Goal: Task Accomplishment & Management: Complete application form

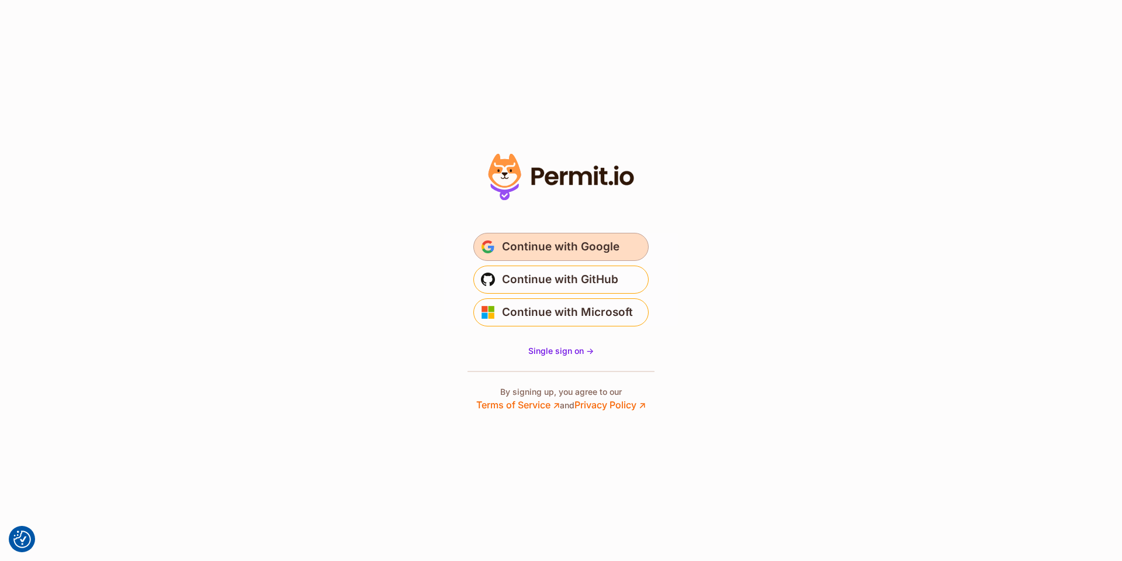
click at [584, 240] on span "Continue with Google" at bounding box center [560, 246] width 117 height 19
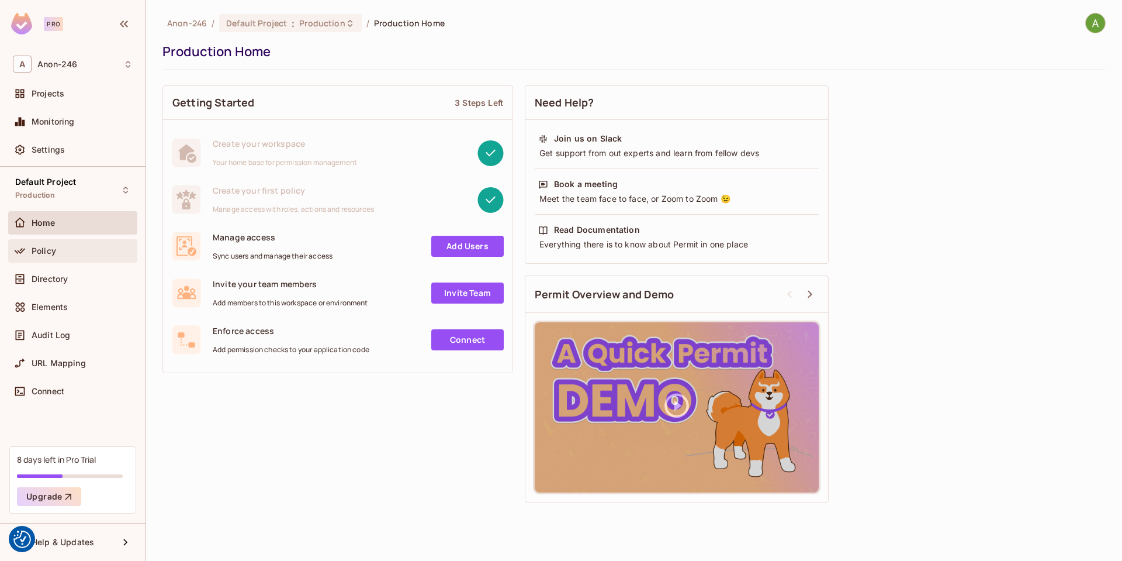
click at [67, 241] on div "Policy" at bounding box center [72, 250] width 129 height 23
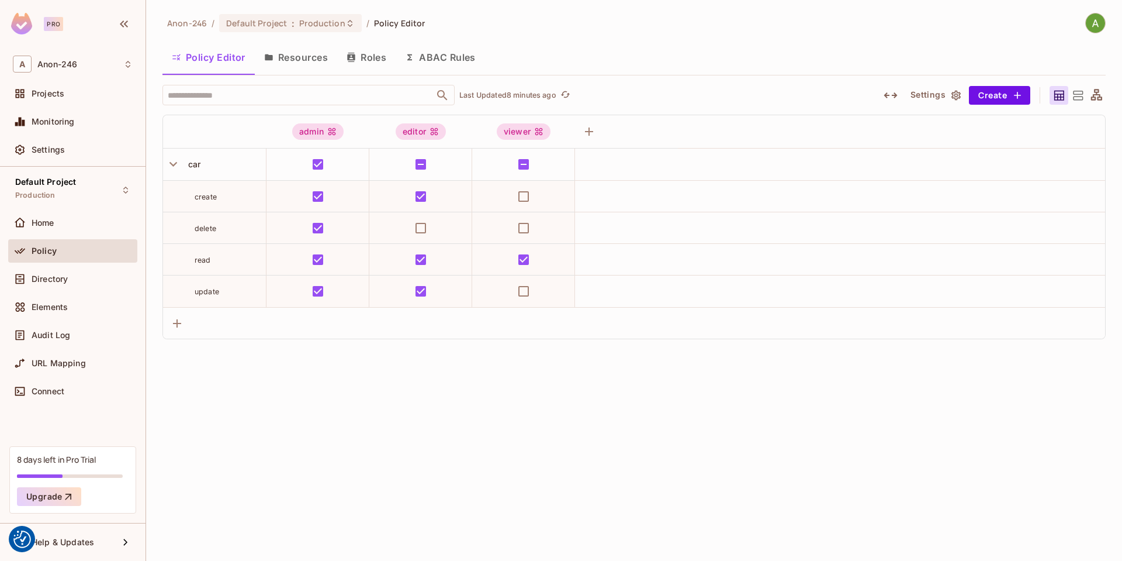
click at [281, 61] on button "Resources" at bounding box center [296, 57] width 82 height 29
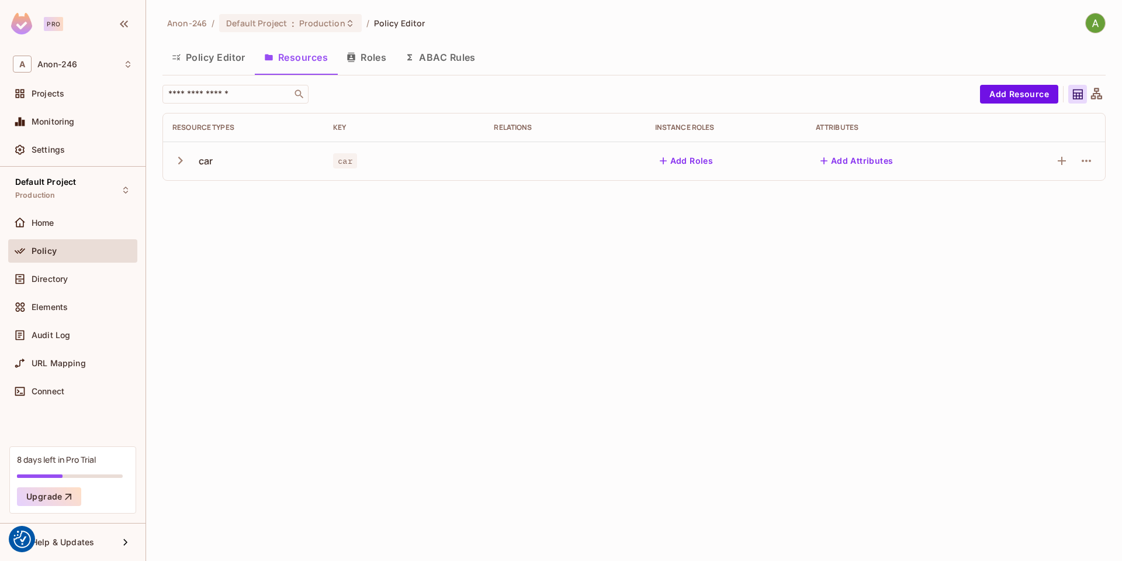
click at [392, 59] on button "Roles" at bounding box center [366, 57] width 58 height 29
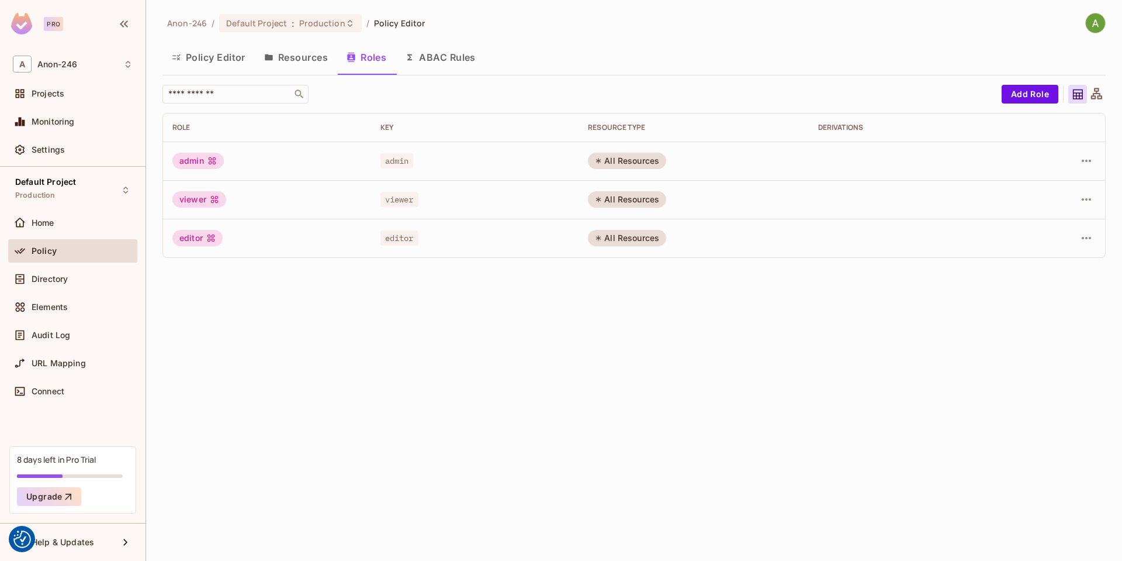
click at [601, 160] on icon at bounding box center [598, 160] width 5 height 5
click at [628, 161] on div "All Resources" at bounding box center [627, 161] width 78 height 16
click at [1086, 166] on icon "button" at bounding box center [1087, 161] width 14 height 14
click at [1054, 185] on span "Edit Role" at bounding box center [1034, 187] width 42 height 19
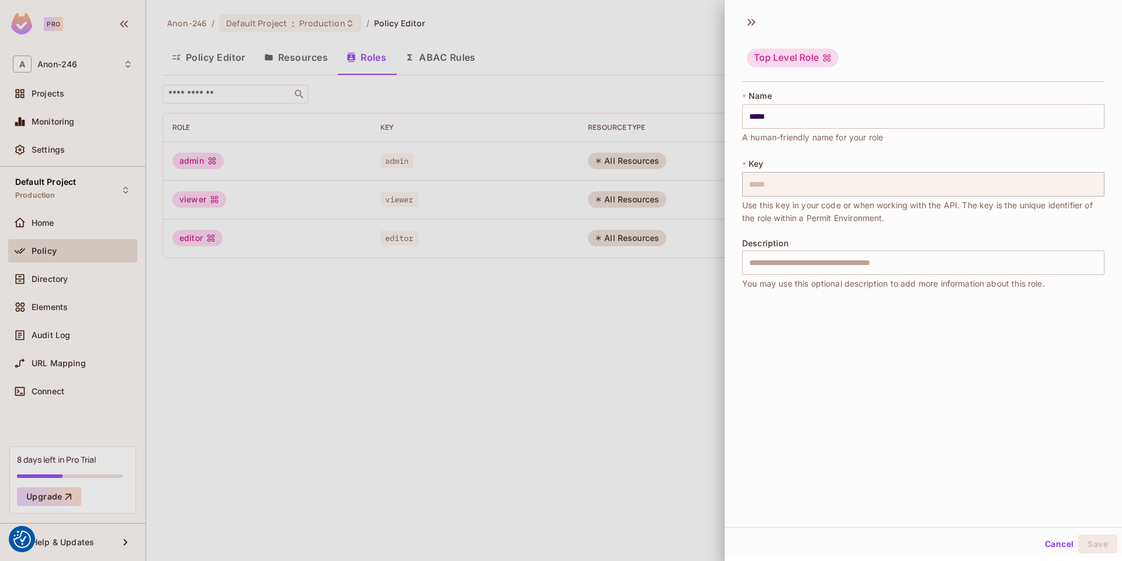
click at [644, 321] on div at bounding box center [561, 280] width 1122 height 561
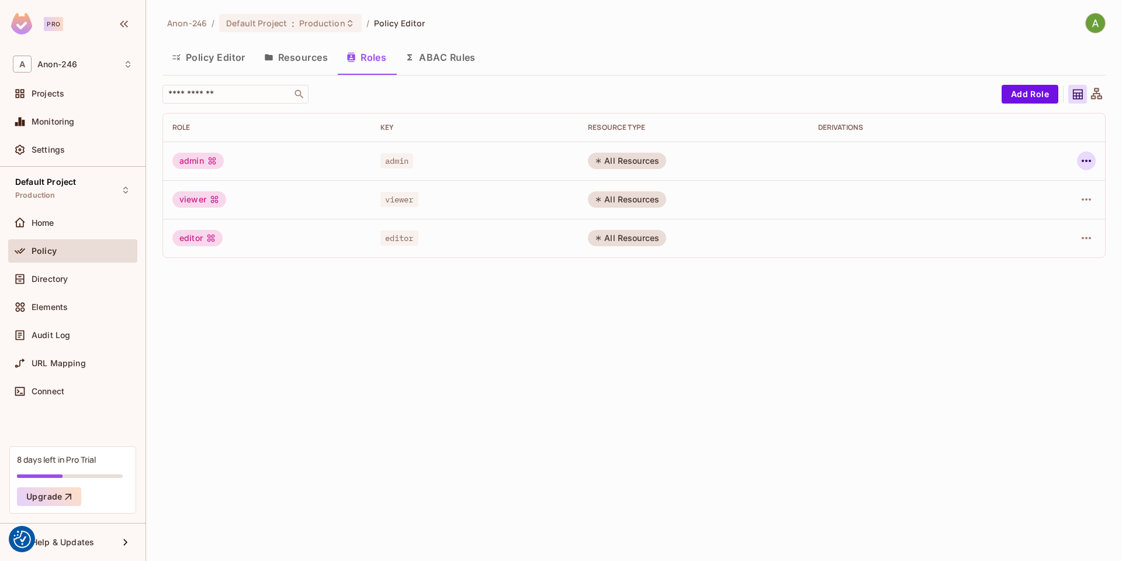
click at [1084, 151] on button "button" at bounding box center [1086, 160] width 19 height 19
click at [1028, 218] on div "Edit Attributes" at bounding box center [1046, 213] width 58 height 12
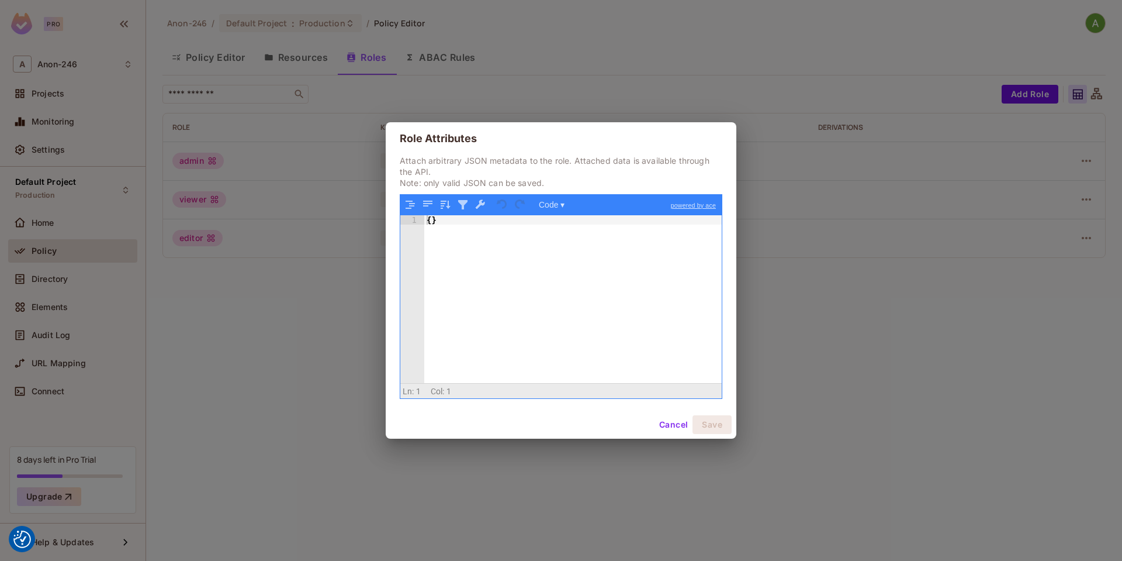
click at [669, 424] on button "Cancel" at bounding box center [674, 424] width 38 height 19
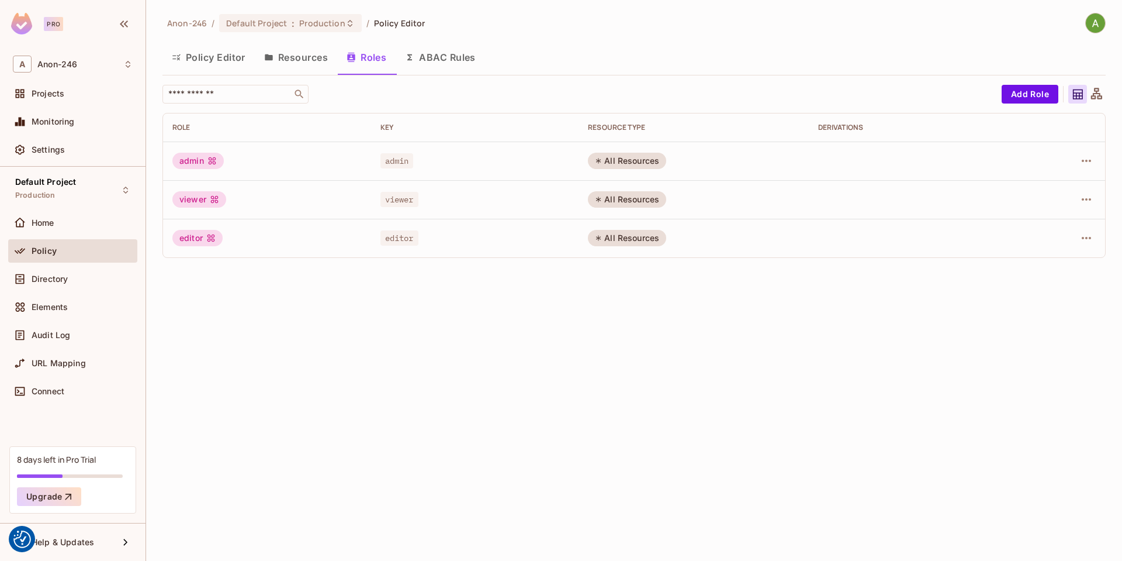
click at [476, 334] on div "Anon-246 / Default Project : Production / Policy Editor Policy Editor Resources…" at bounding box center [634, 280] width 976 height 561
click at [618, 159] on div "All Resources" at bounding box center [627, 161] width 78 height 16
click at [302, 63] on button "Resources" at bounding box center [296, 57] width 82 height 29
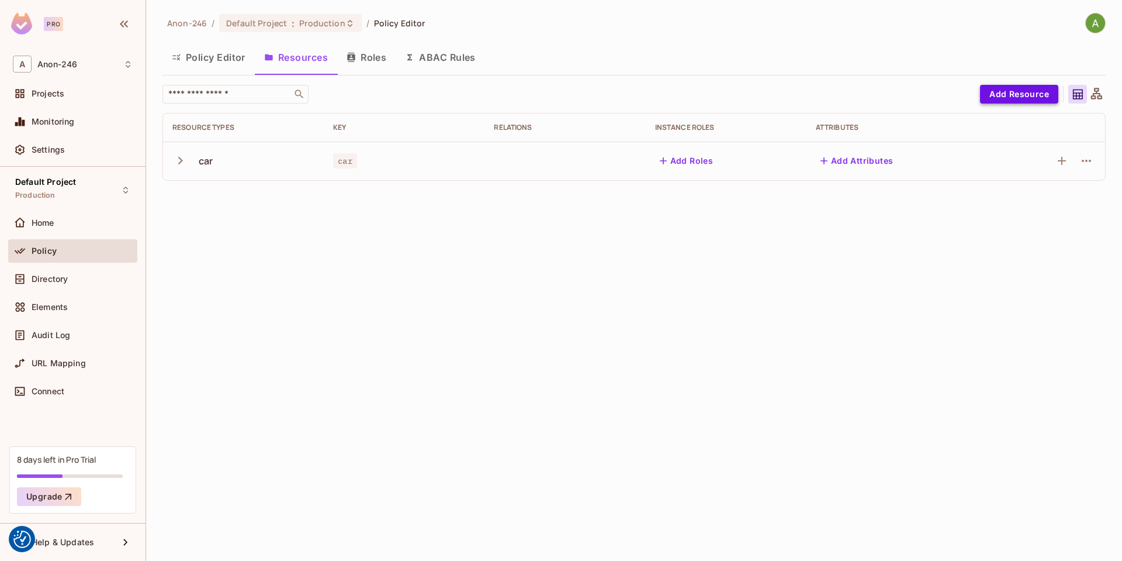
click at [992, 91] on button "Add Resource" at bounding box center [1019, 94] width 78 height 19
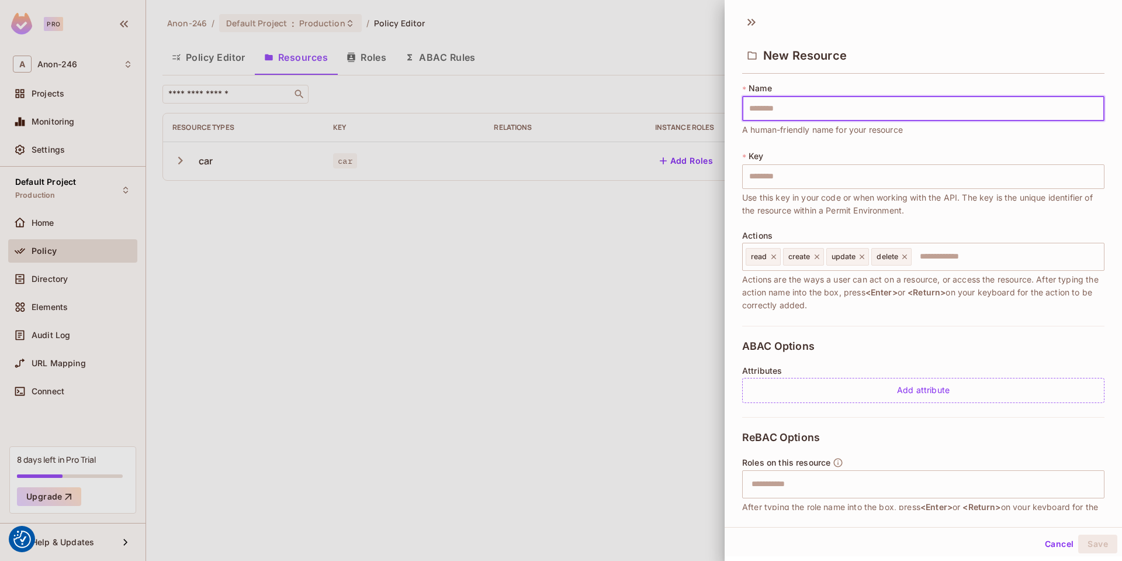
type input "*"
type input "**"
type input "***"
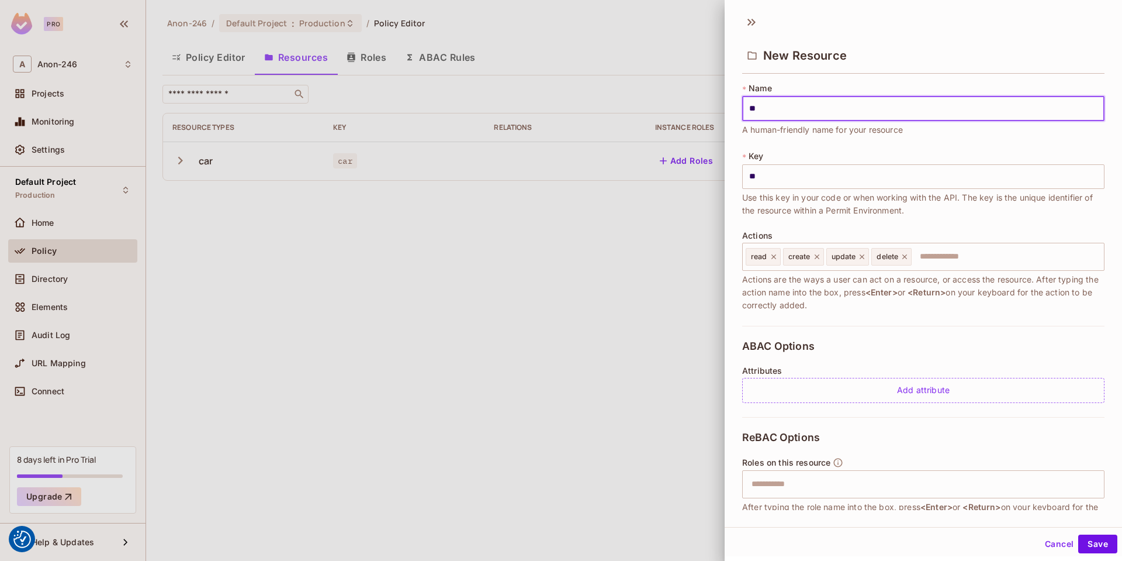
type input "***"
type input "****"
type input "*****"
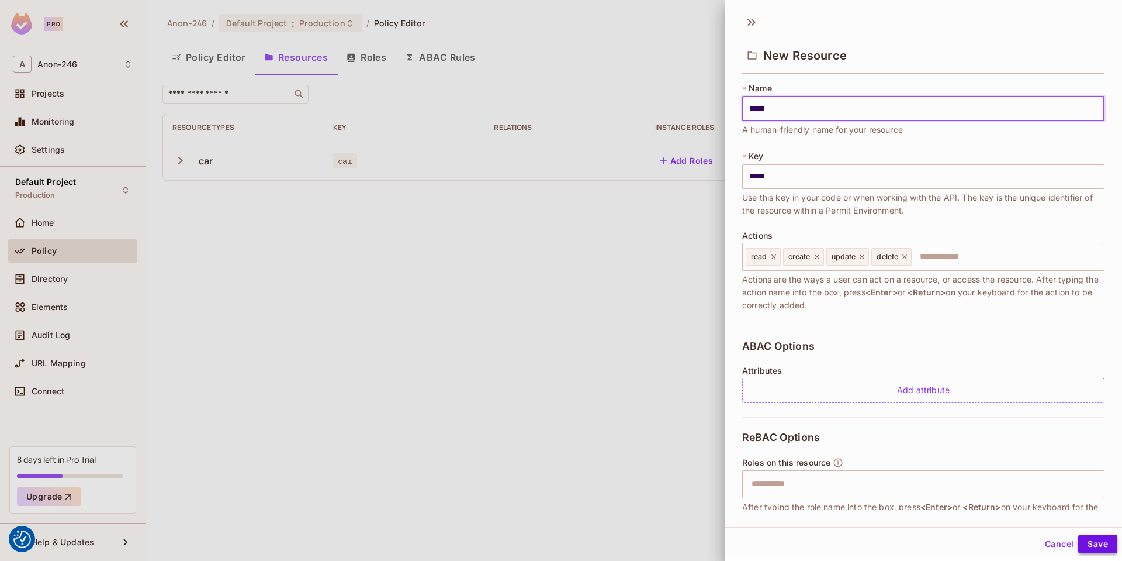
type input "*****"
click at [1094, 539] on button "Save" at bounding box center [1097, 543] width 39 height 19
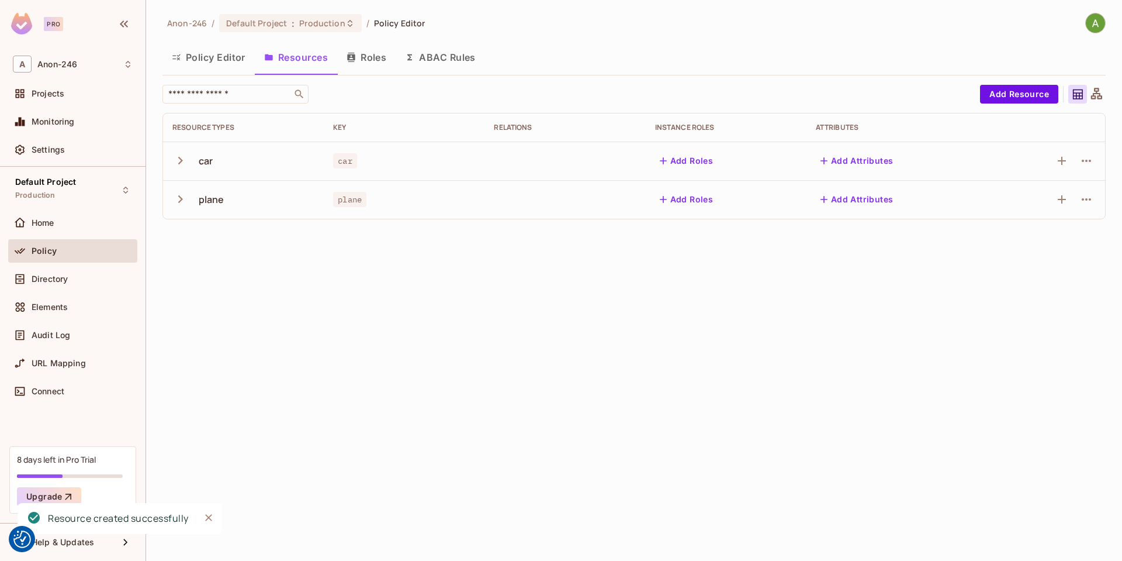
click at [509, 305] on div "Anon-246 / Default Project : Production / Policy Editor Policy Editor Resources…" at bounding box center [634, 280] width 976 height 561
click at [370, 50] on button "Roles" at bounding box center [366, 57] width 58 height 29
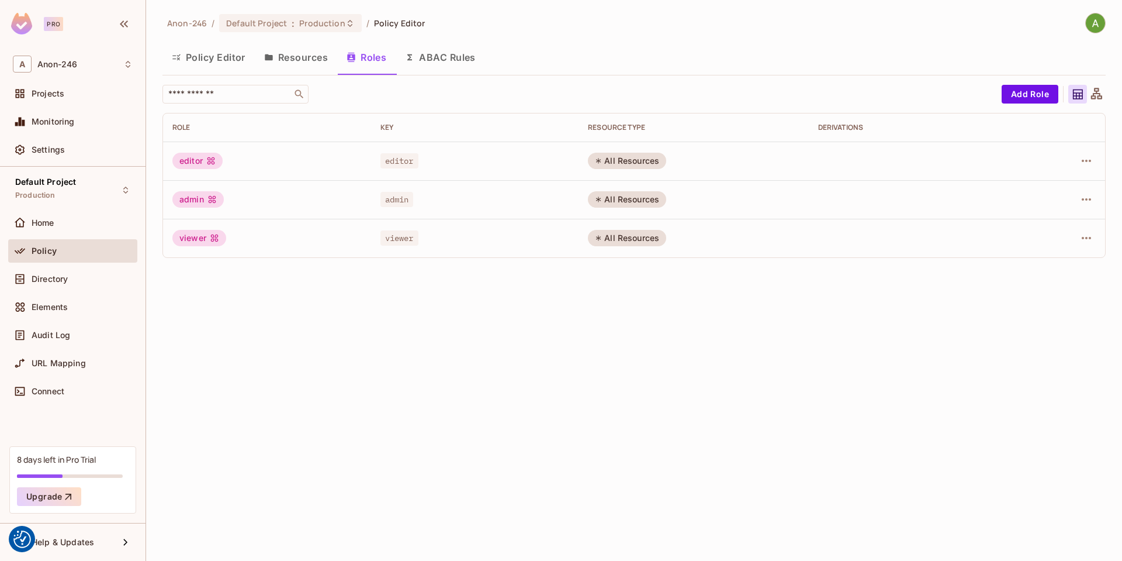
click at [288, 63] on button "Resources" at bounding box center [296, 57] width 82 height 29
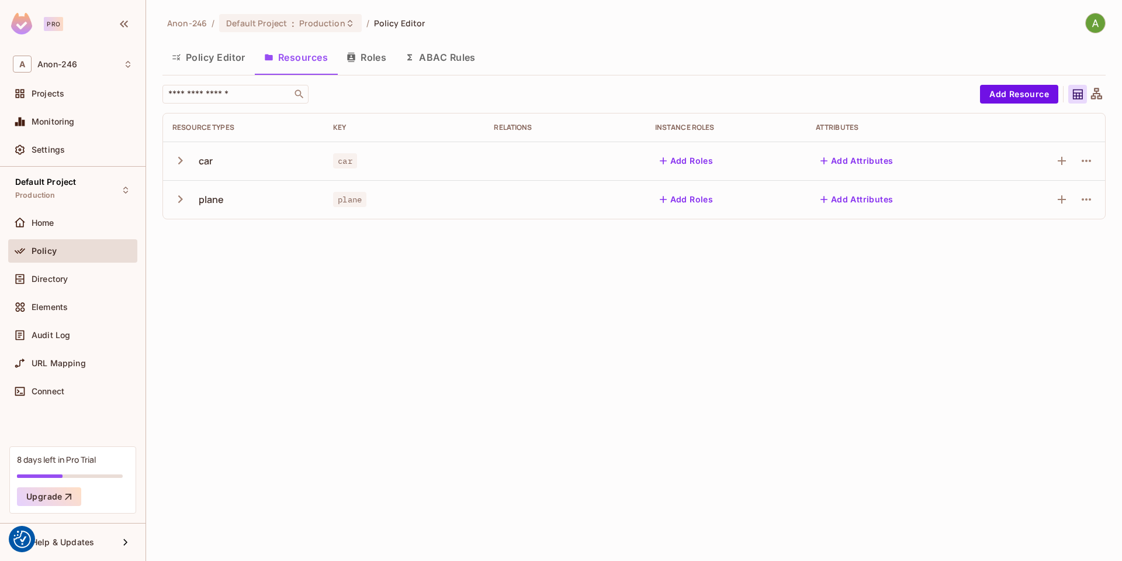
click at [686, 165] on button "Add Roles" at bounding box center [686, 160] width 63 height 19
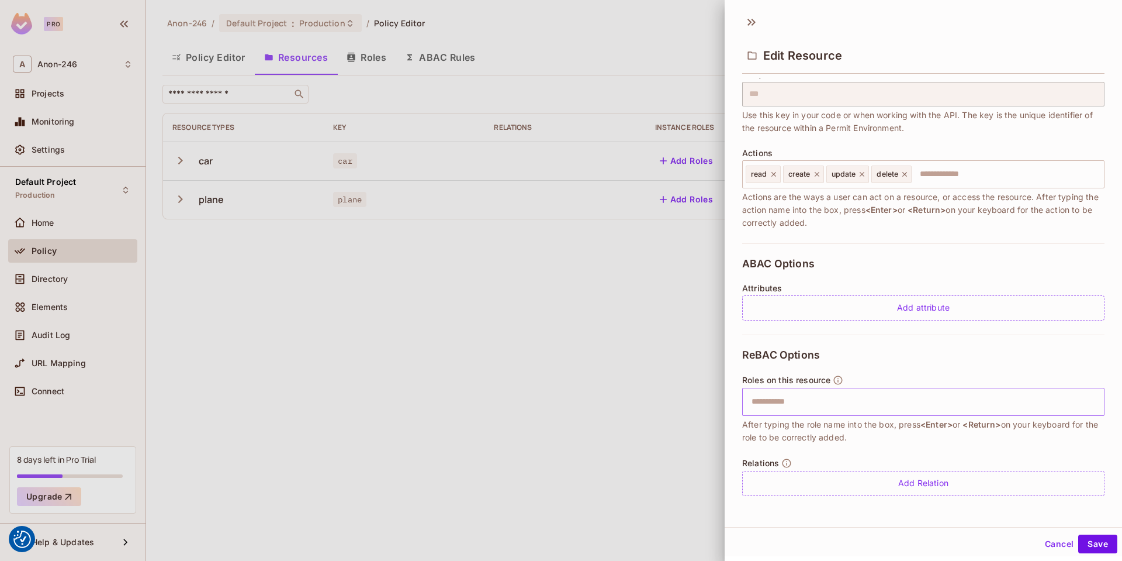
scroll to position [2, 0]
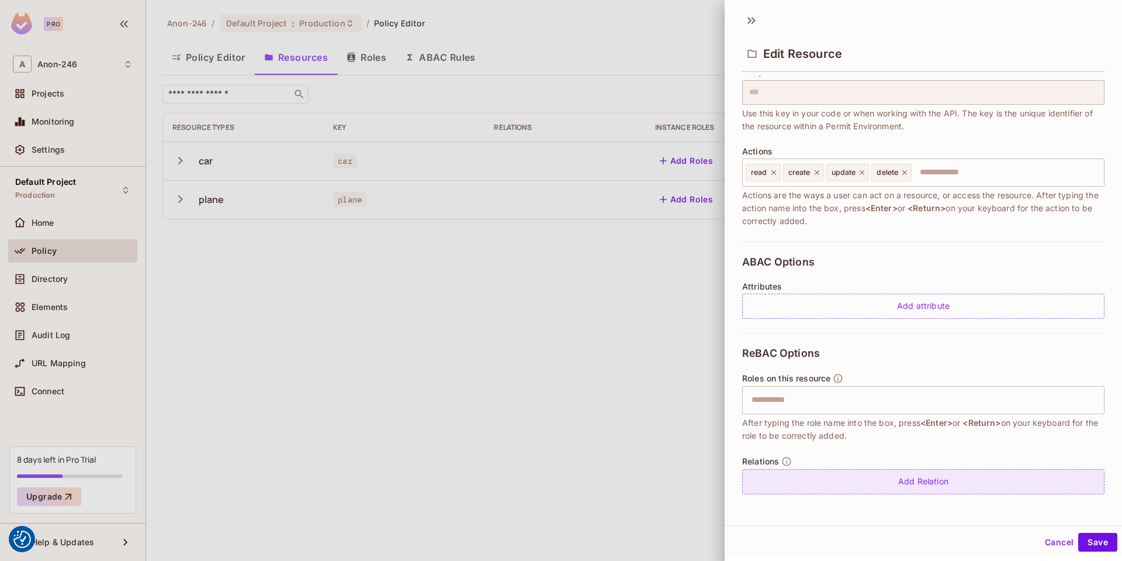
click at [879, 480] on div "Add Relation" at bounding box center [923, 481] width 362 height 25
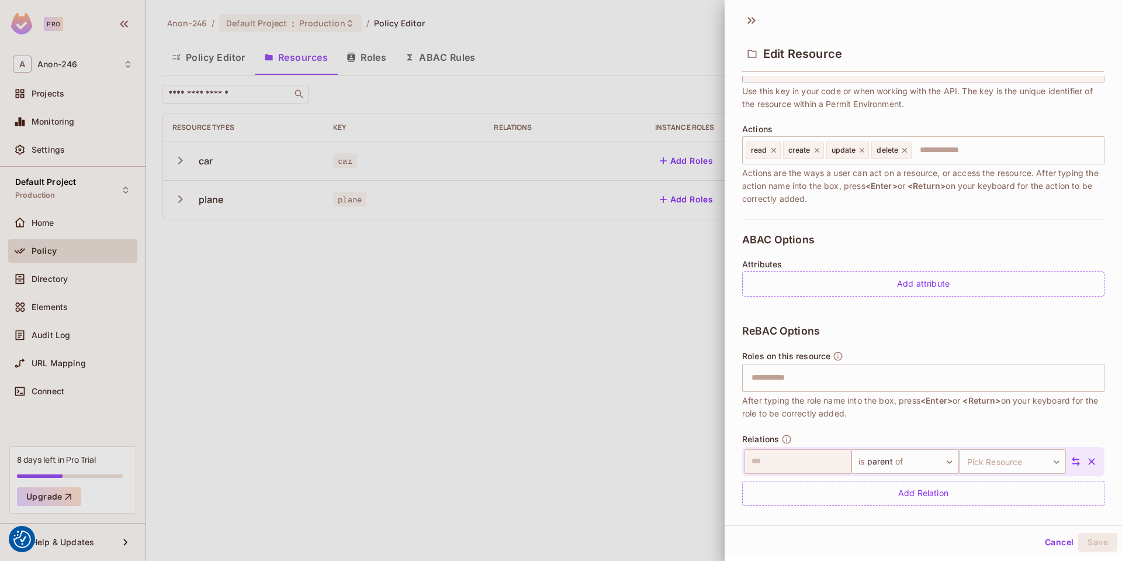
scroll to position [116, 0]
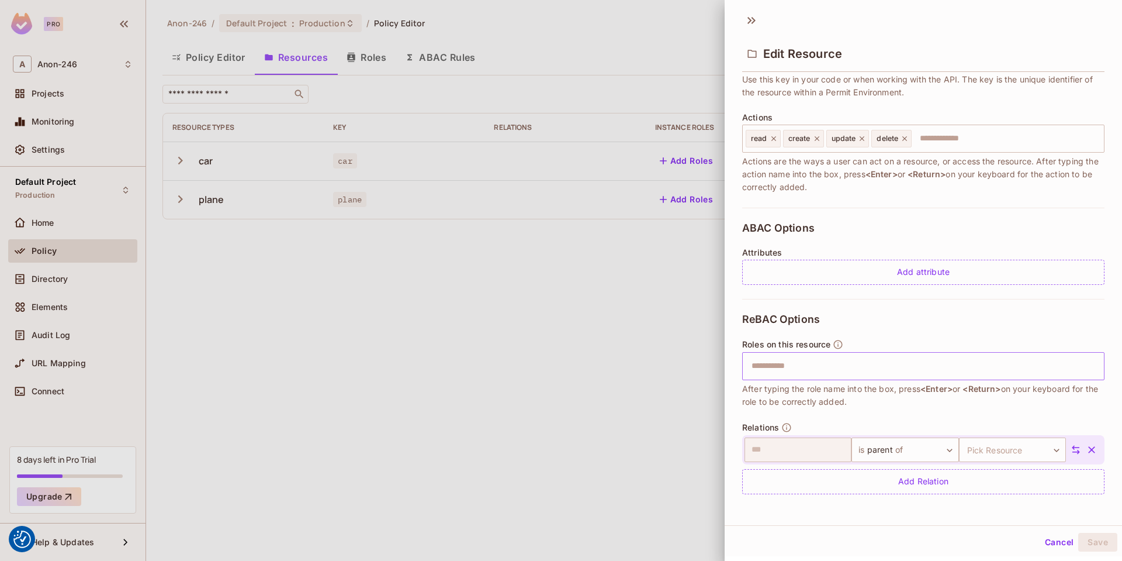
click at [816, 365] on input "text" at bounding box center [922, 365] width 355 height 23
click at [1040, 538] on button "Cancel" at bounding box center [1059, 541] width 38 height 19
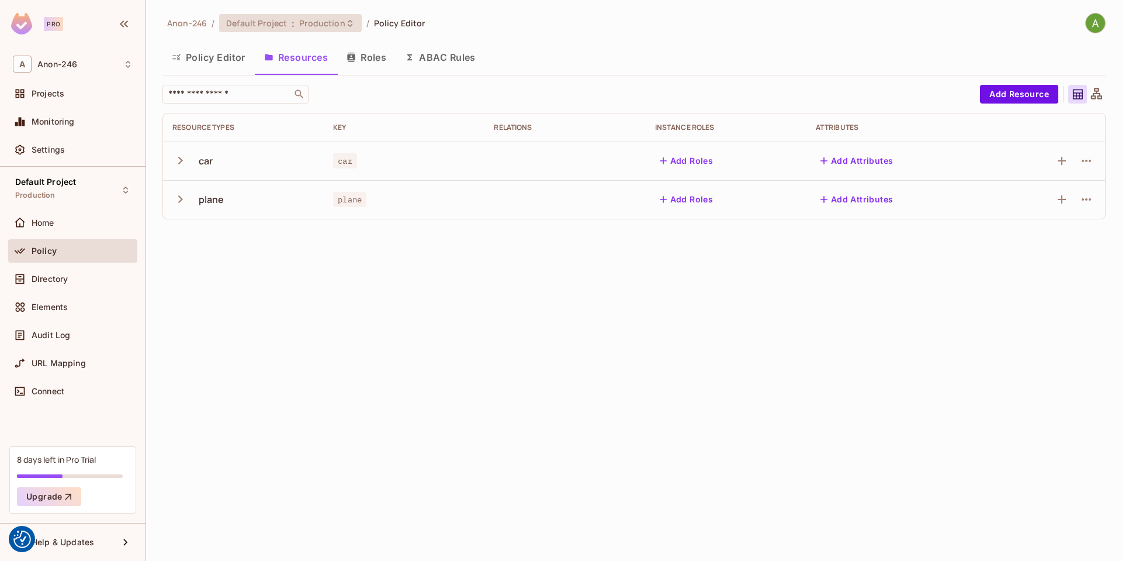
click at [336, 22] on span "Production" at bounding box center [322, 23] width 46 height 11
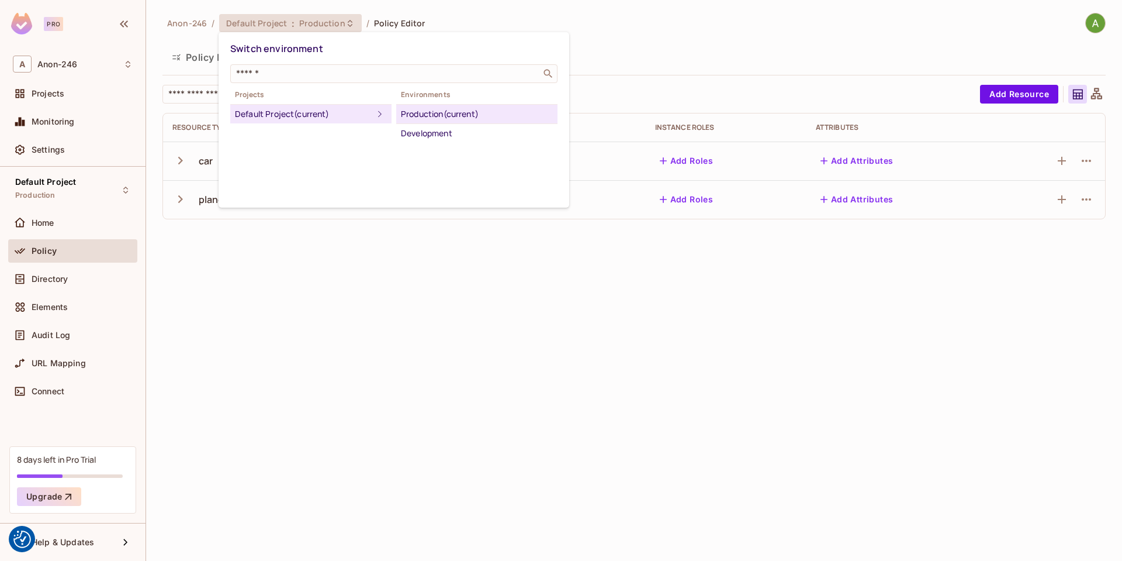
click at [471, 8] on div at bounding box center [561, 280] width 1122 height 561
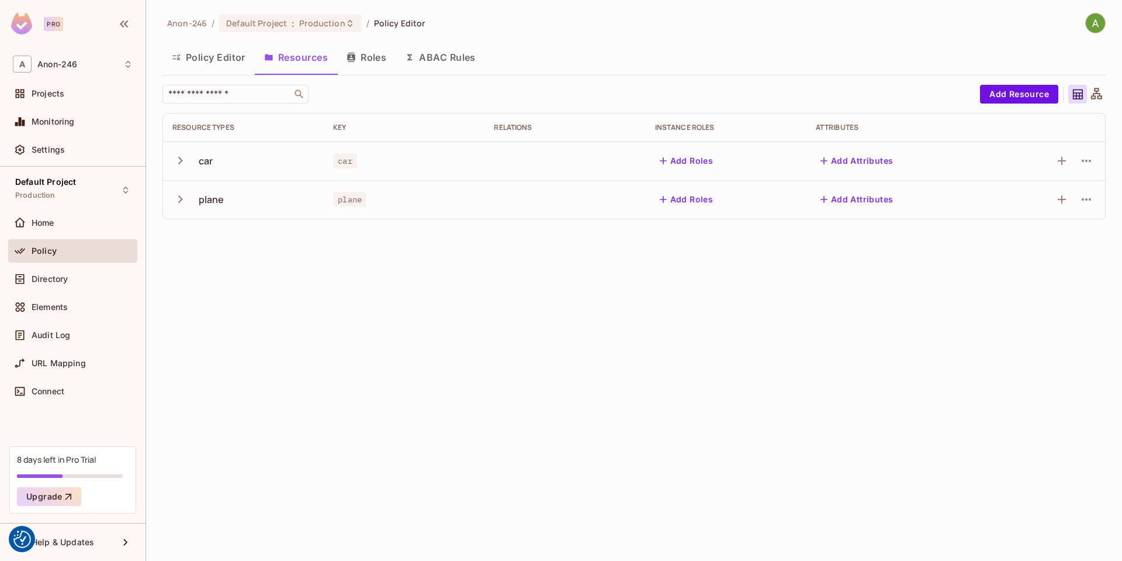
click at [362, 65] on button "Roles" at bounding box center [366, 57] width 58 height 29
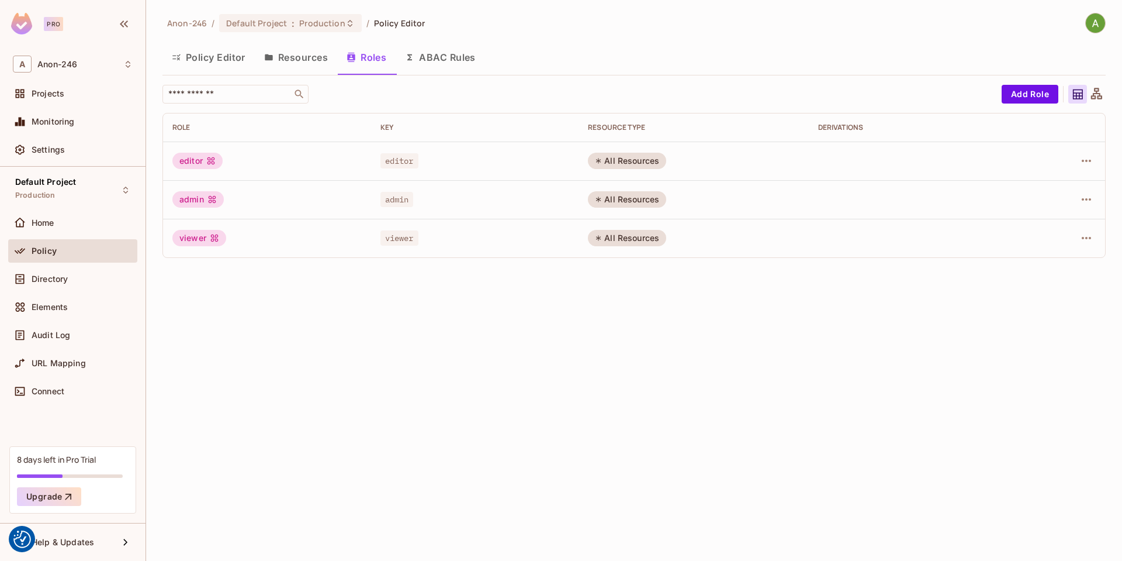
click at [326, 55] on button "Resources" at bounding box center [296, 57] width 82 height 29
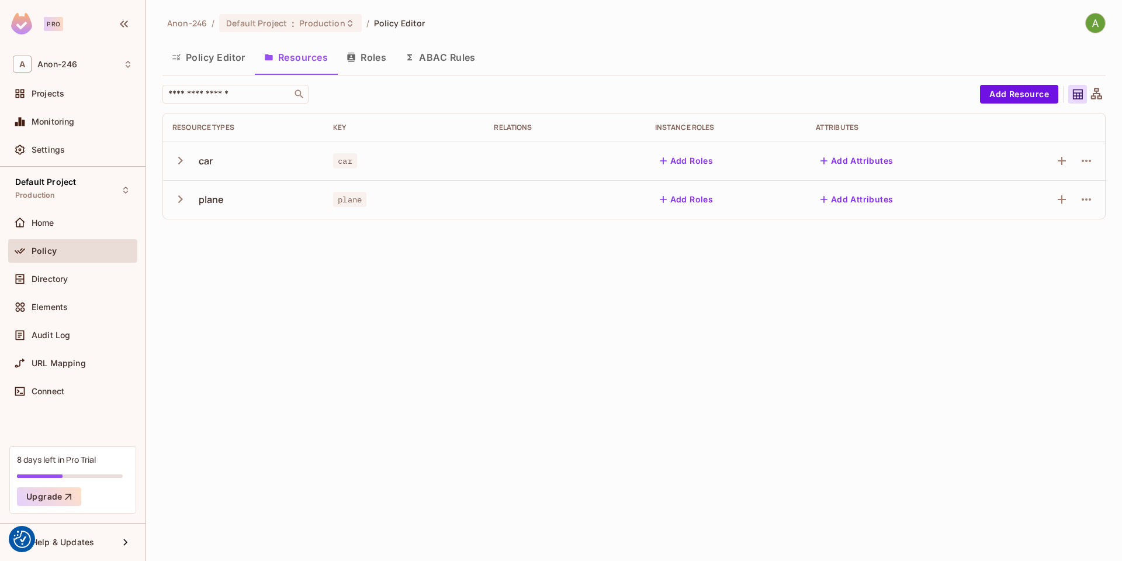
click at [387, 46] on button "Roles" at bounding box center [366, 57] width 58 height 29
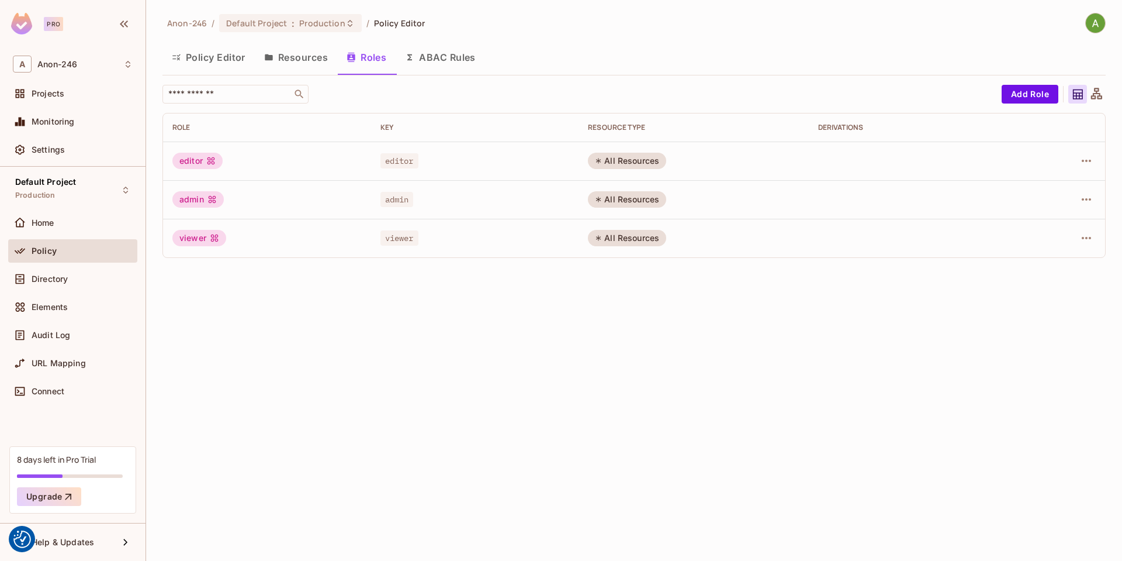
click at [368, 60] on button "Roles" at bounding box center [366, 57] width 58 height 29
click at [316, 63] on button "Resources" at bounding box center [296, 57] width 82 height 29
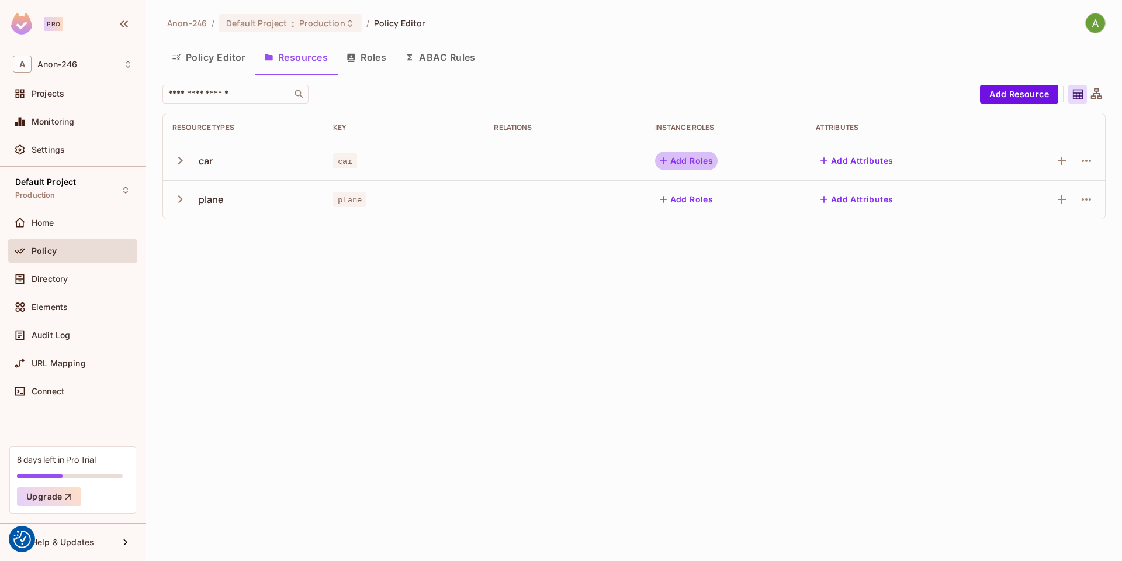
click at [694, 167] on button "Add Roles" at bounding box center [686, 160] width 63 height 19
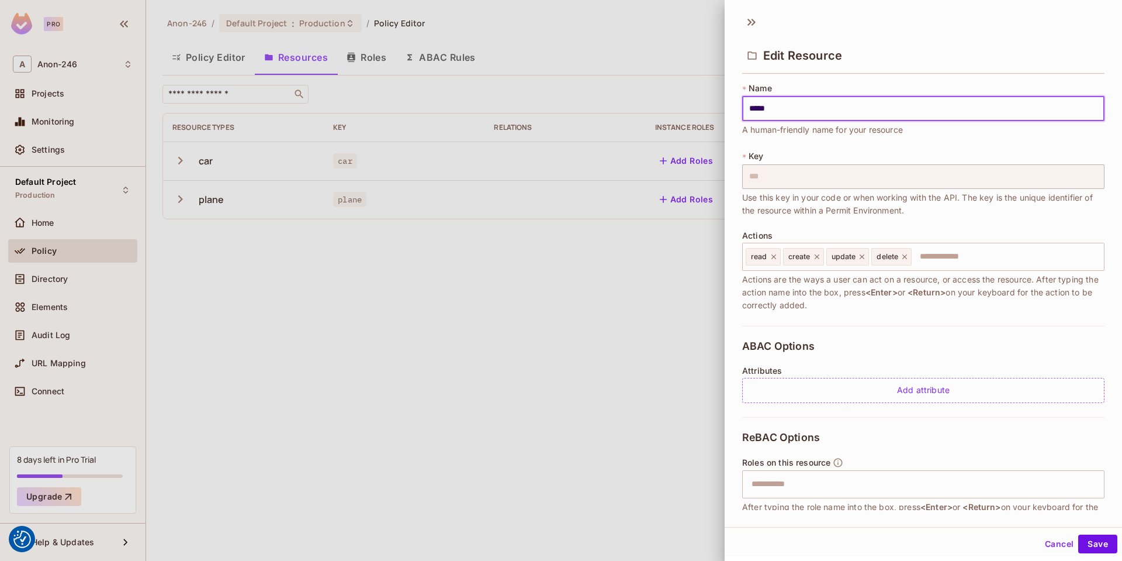
type input "***"
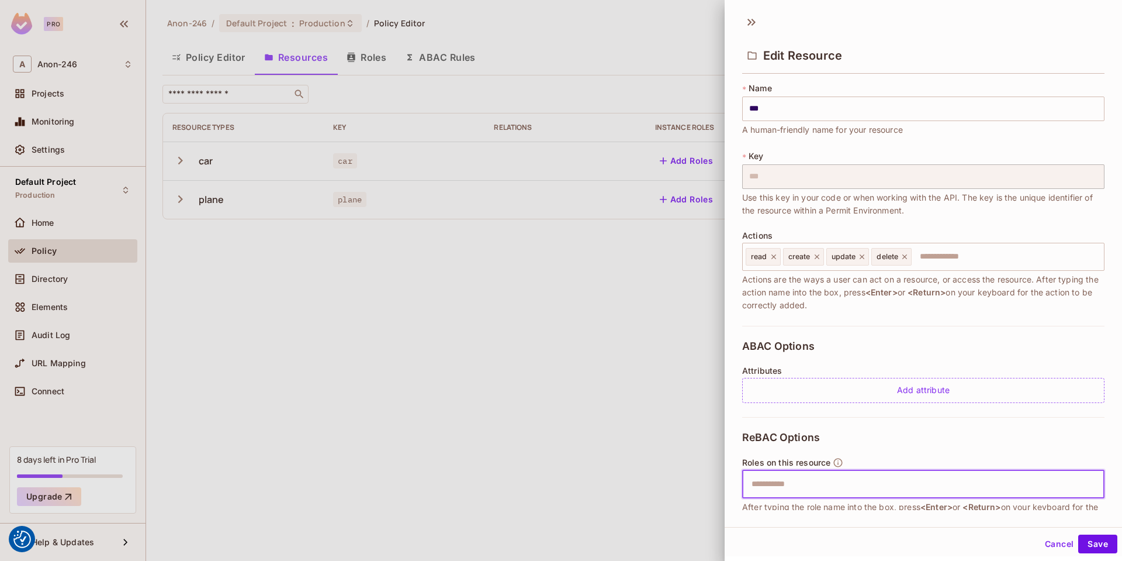
click at [812, 475] on input "text" at bounding box center [922, 483] width 355 height 23
type input "**"
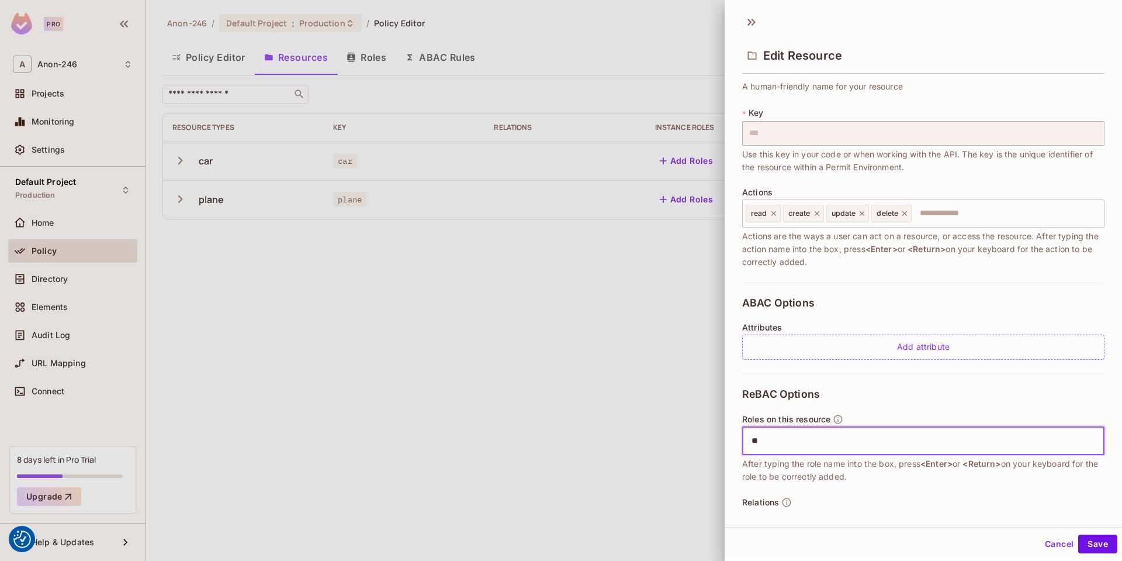
scroll to position [82, 0]
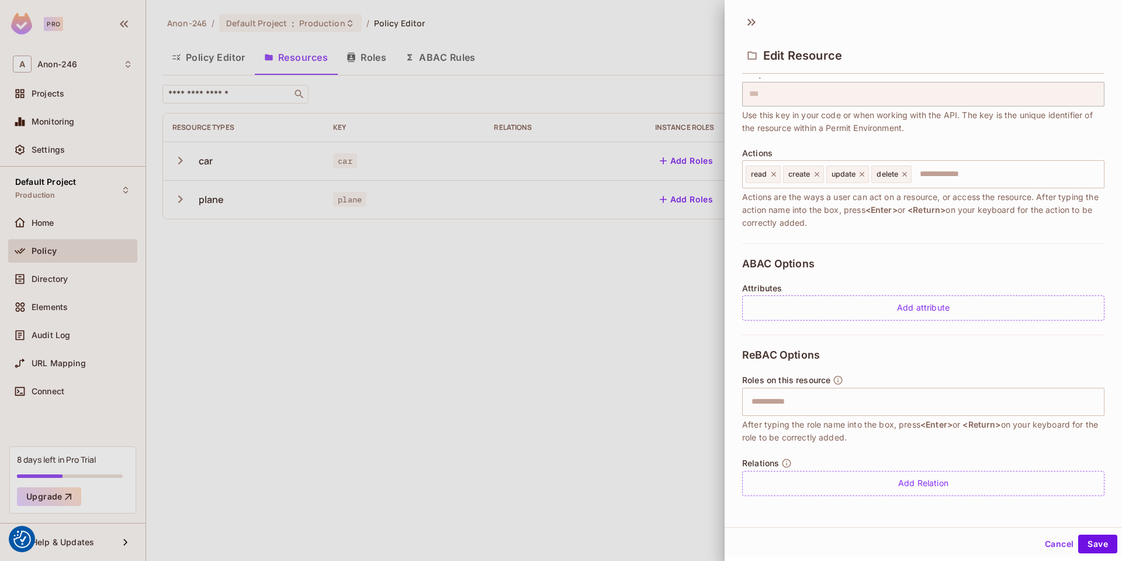
click at [914, 347] on div "ReBAC Options Roles on this resource ​ After typing the role name into the box,…" at bounding box center [923, 421] width 362 height 175
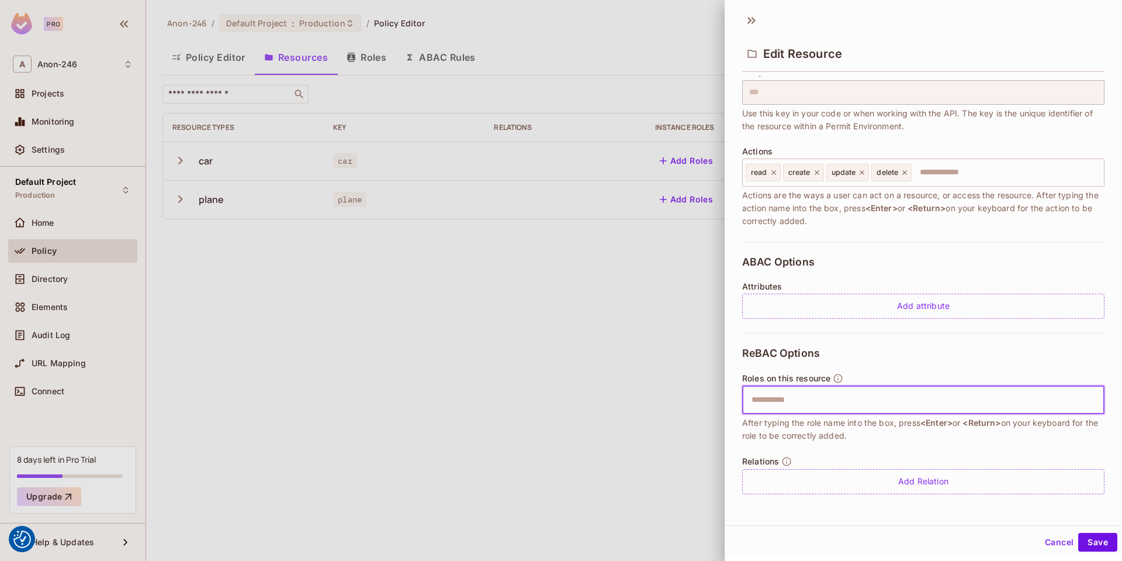
click at [828, 405] on input "text" at bounding box center [922, 399] width 355 height 23
type input "**********"
click at [492, 412] on div at bounding box center [561, 280] width 1122 height 561
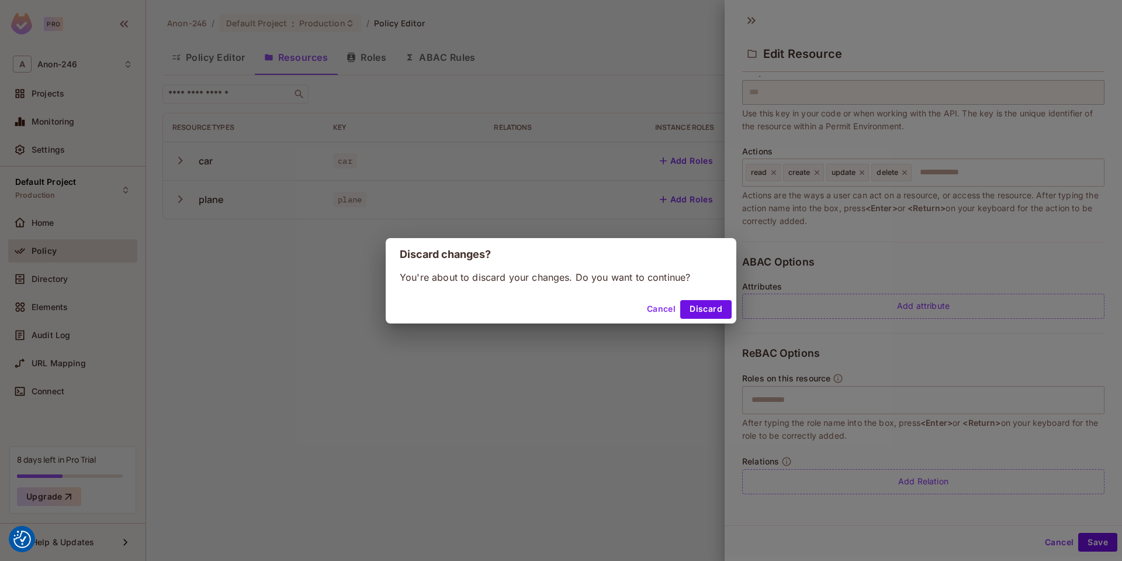
click at [697, 306] on button "Discard" at bounding box center [705, 309] width 51 height 19
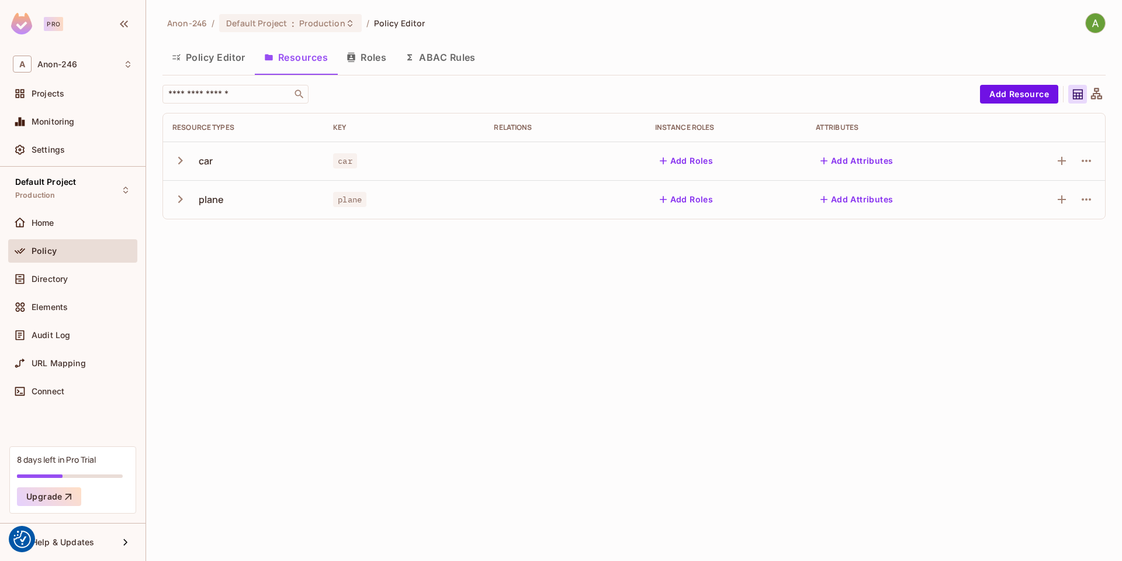
click at [382, 56] on button "Roles" at bounding box center [366, 57] width 58 height 29
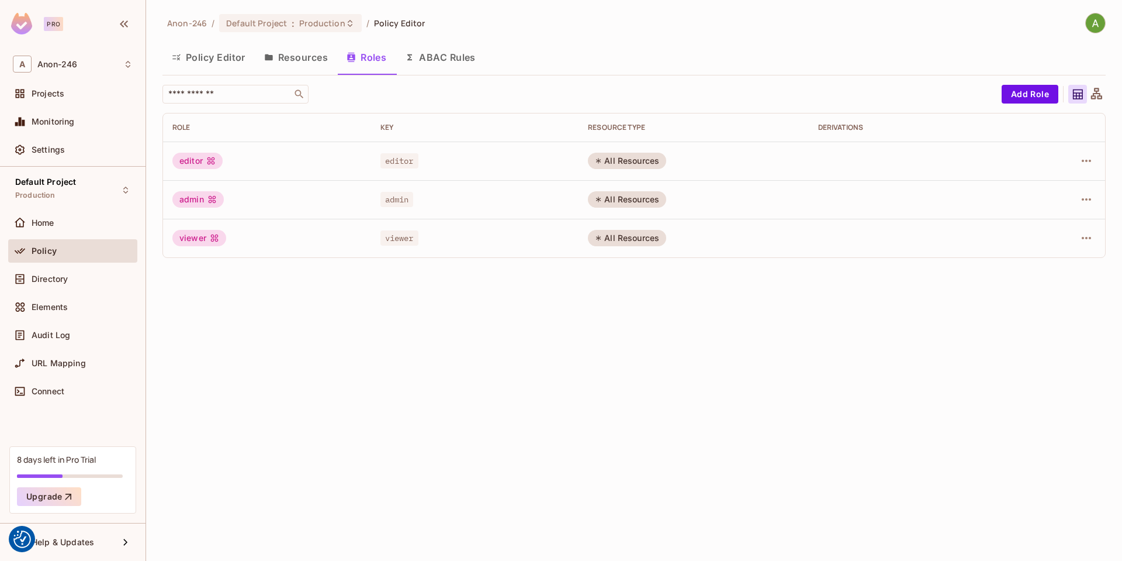
click at [306, 50] on button "Resources" at bounding box center [296, 57] width 82 height 29
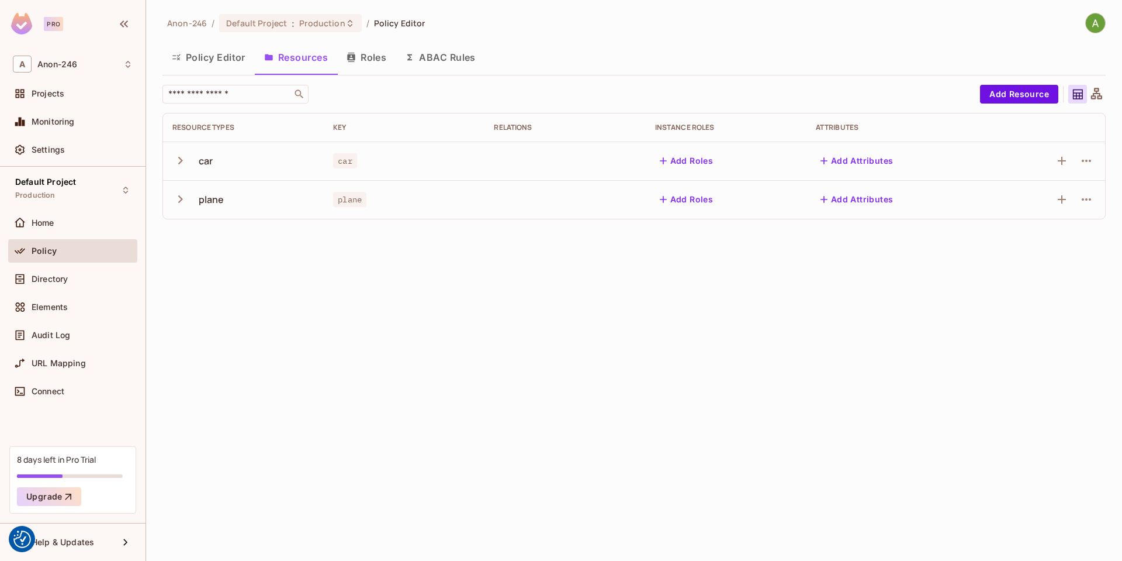
click at [684, 156] on button "Add Roles" at bounding box center [686, 160] width 63 height 19
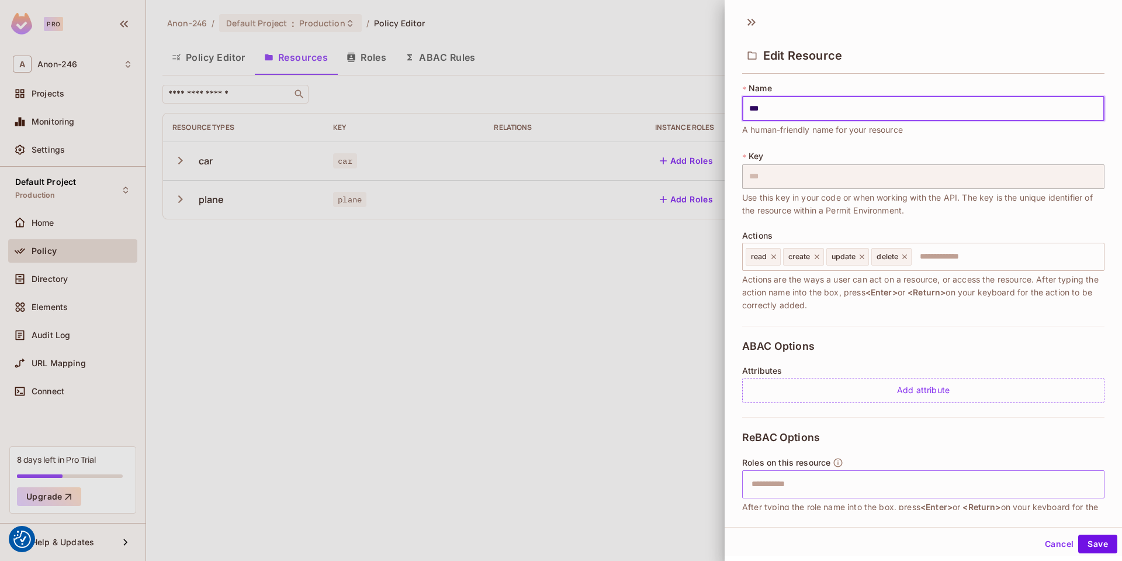
click at [826, 475] on input "text" at bounding box center [922, 483] width 355 height 23
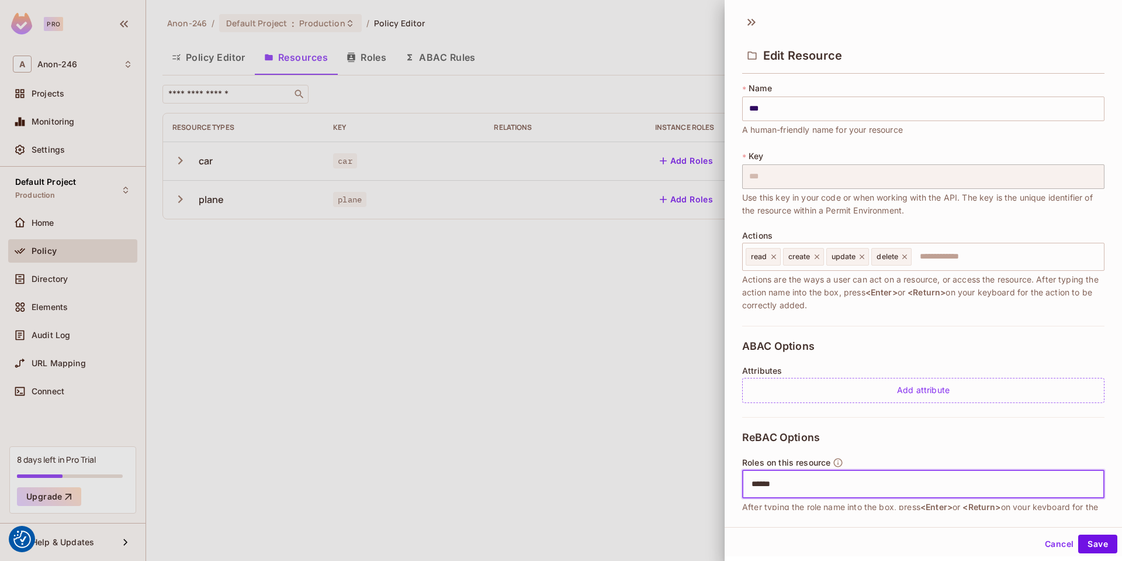
type input "*****"
click at [1085, 541] on button "Save" at bounding box center [1097, 543] width 39 height 19
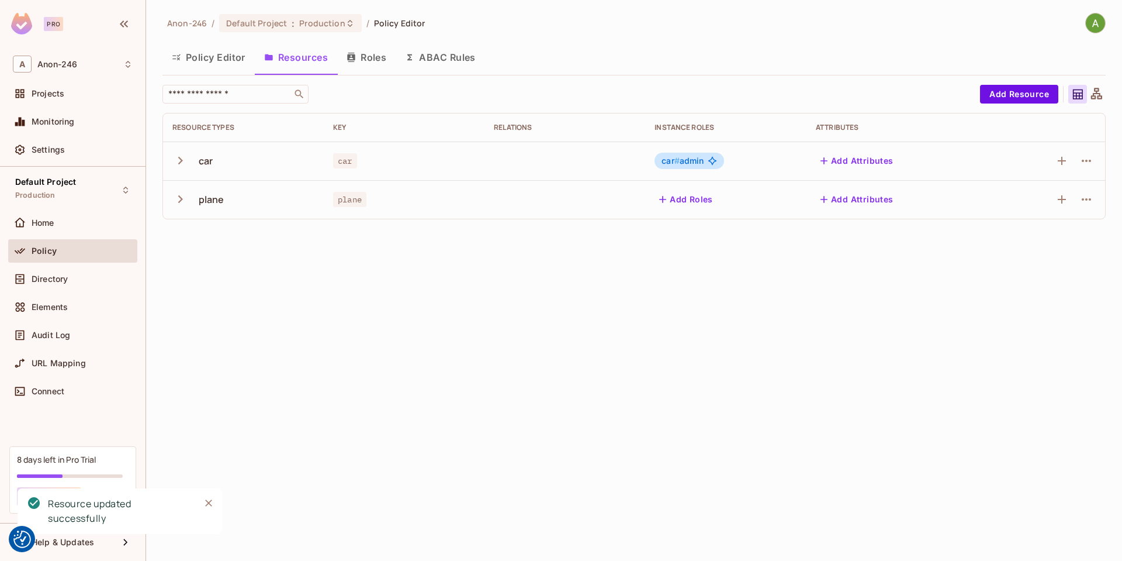
click at [707, 161] on div "car # admin" at bounding box center [689, 161] width 69 height 16
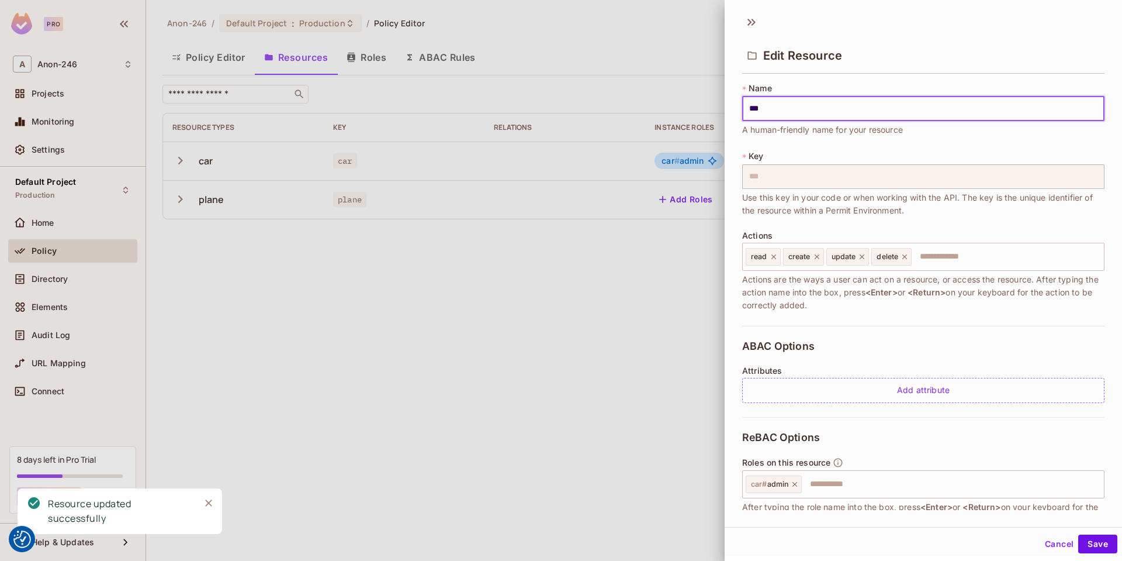
click at [378, 60] on div at bounding box center [561, 280] width 1122 height 561
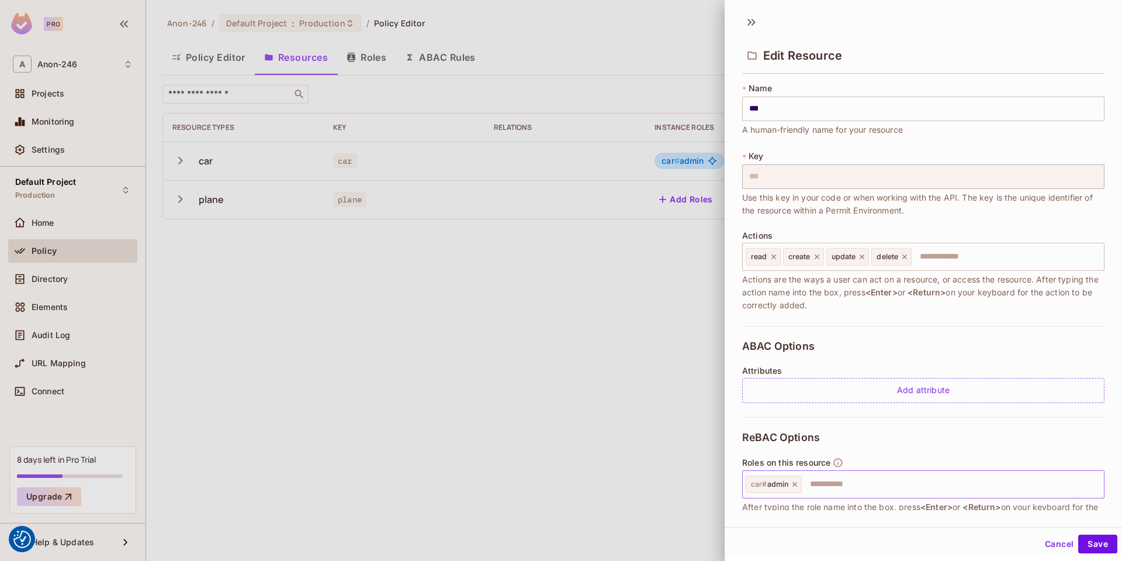
click at [795, 485] on icon at bounding box center [795, 484] width 8 height 8
click at [1078, 537] on button "Save" at bounding box center [1097, 543] width 39 height 19
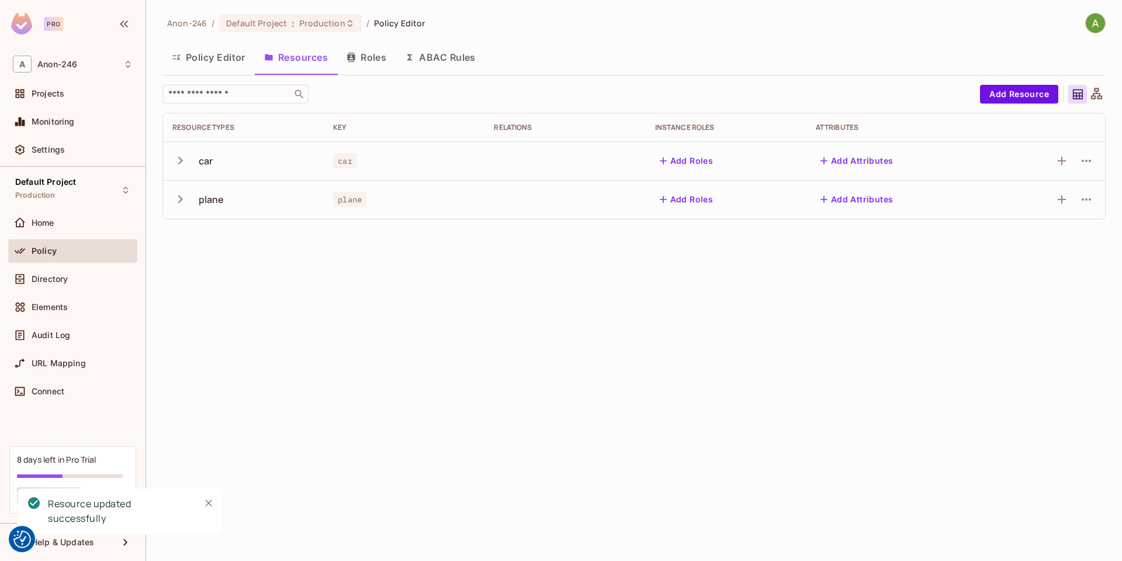
click at [362, 61] on button "Roles" at bounding box center [366, 57] width 58 height 29
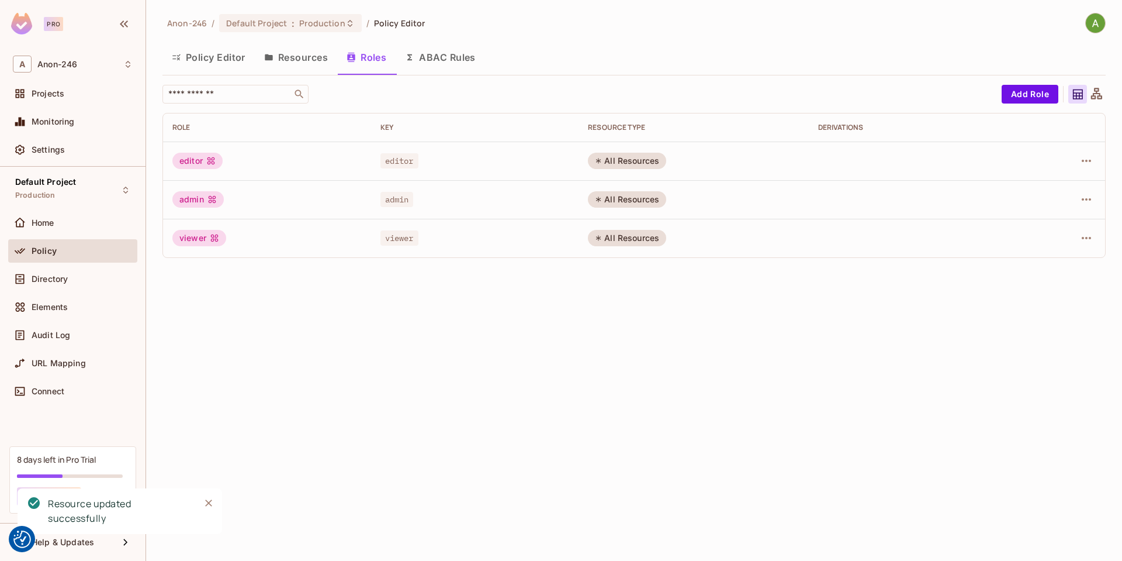
drag, startPoint x: 600, startPoint y: 157, endPoint x: 621, endPoint y: 162, distance: 21.6
click at [600, 157] on icon at bounding box center [598, 160] width 7 height 7
click at [646, 169] on td "All Resources" at bounding box center [694, 160] width 230 height 39
click at [1084, 158] on icon "button" at bounding box center [1087, 161] width 14 height 14
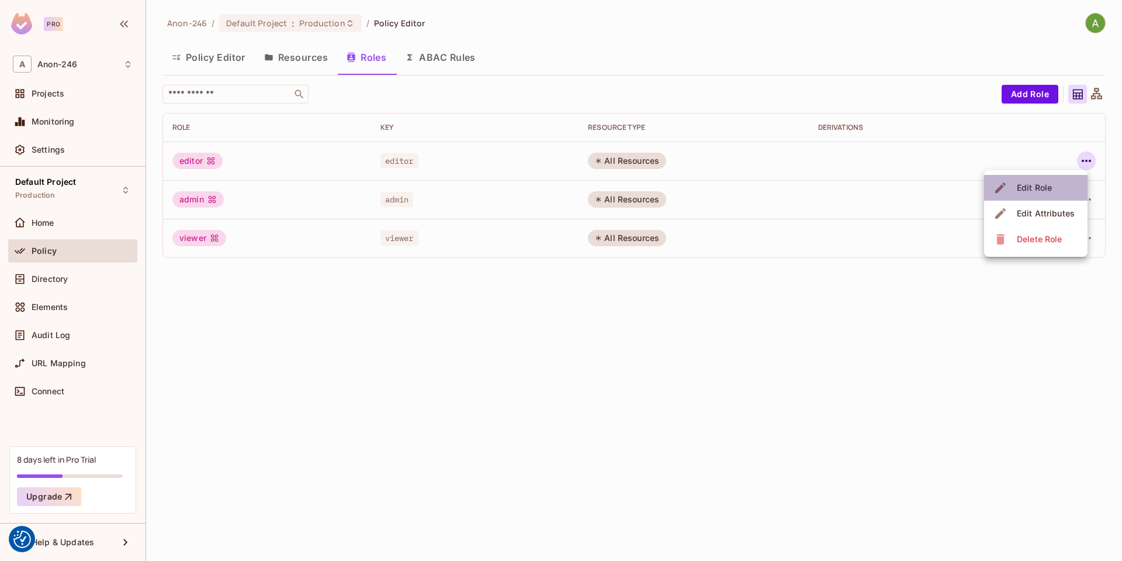
click at [1051, 185] on div "Edit Role" at bounding box center [1034, 188] width 35 height 12
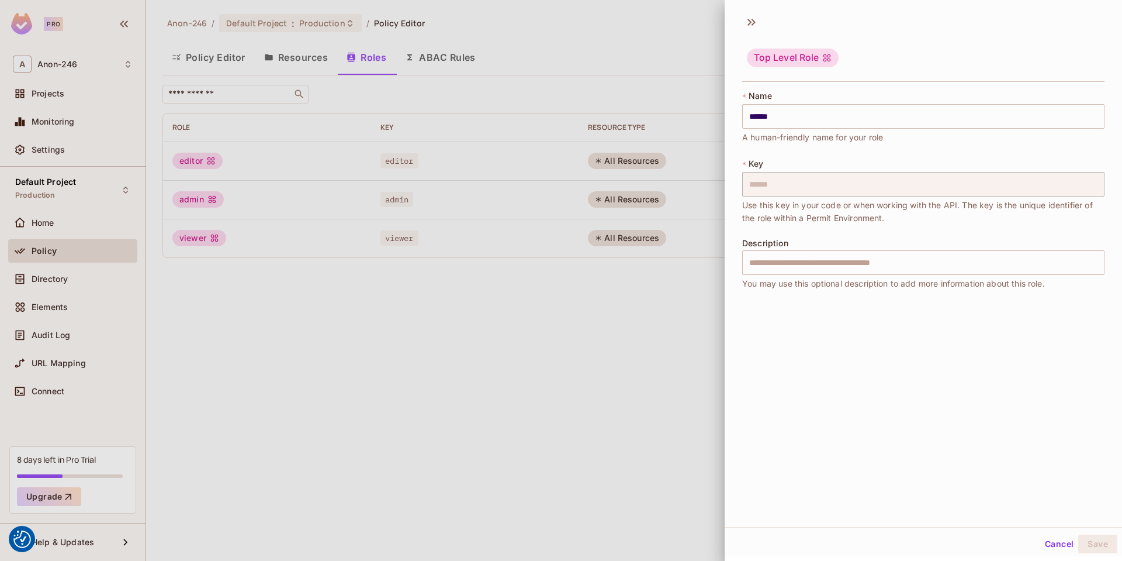
drag, startPoint x: 669, startPoint y: 307, endPoint x: 881, endPoint y: 261, distance: 217.0
click at [669, 306] on div at bounding box center [561, 280] width 1122 height 561
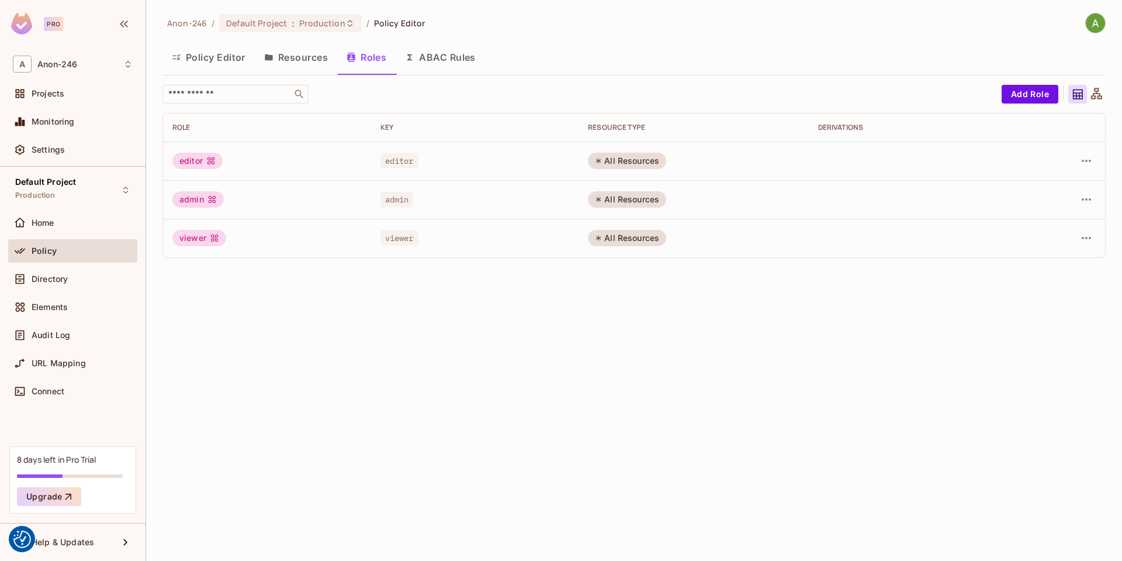
click at [1092, 171] on td at bounding box center [1060, 160] width 89 height 39
click at [1090, 163] on icon "button" at bounding box center [1087, 161] width 14 height 14
click at [1062, 212] on div "Edit Attributes" at bounding box center [1046, 213] width 58 height 12
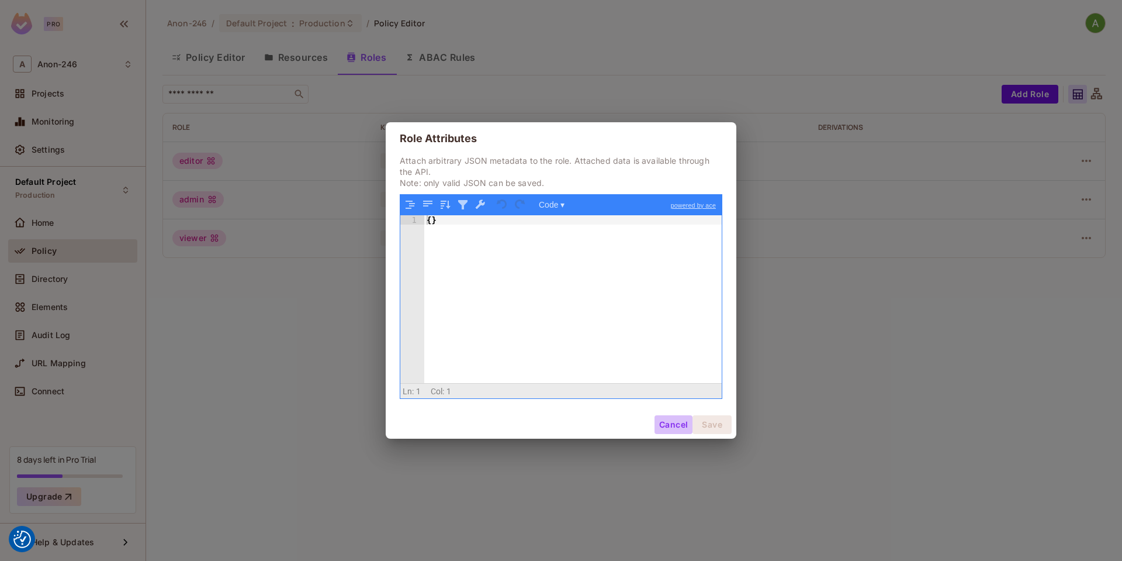
click at [672, 423] on button "Cancel" at bounding box center [674, 424] width 38 height 19
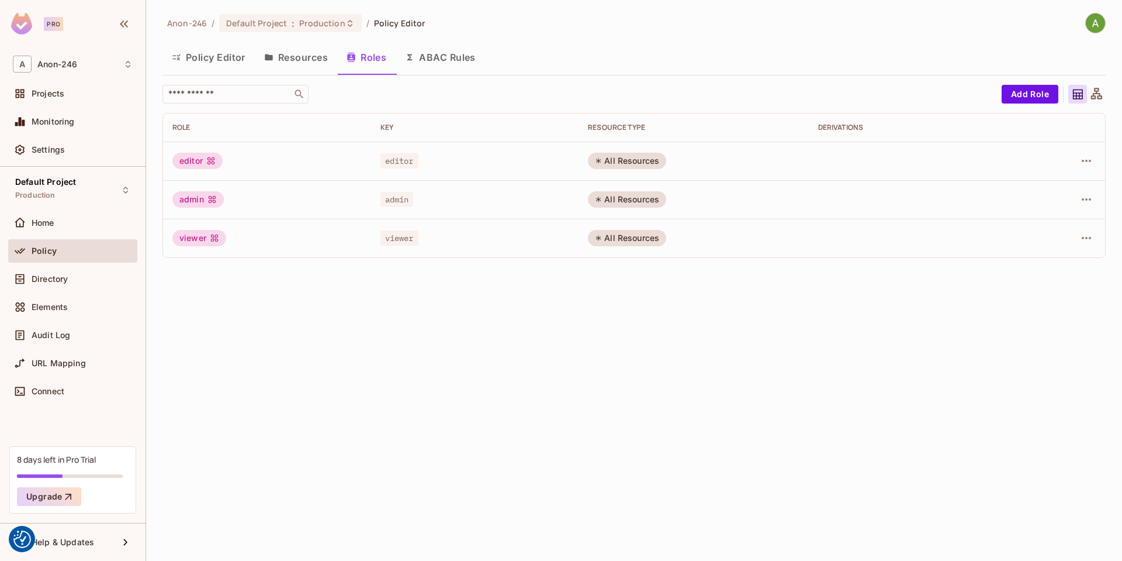
click at [1101, 96] on icon at bounding box center [1096, 93] width 11 height 11
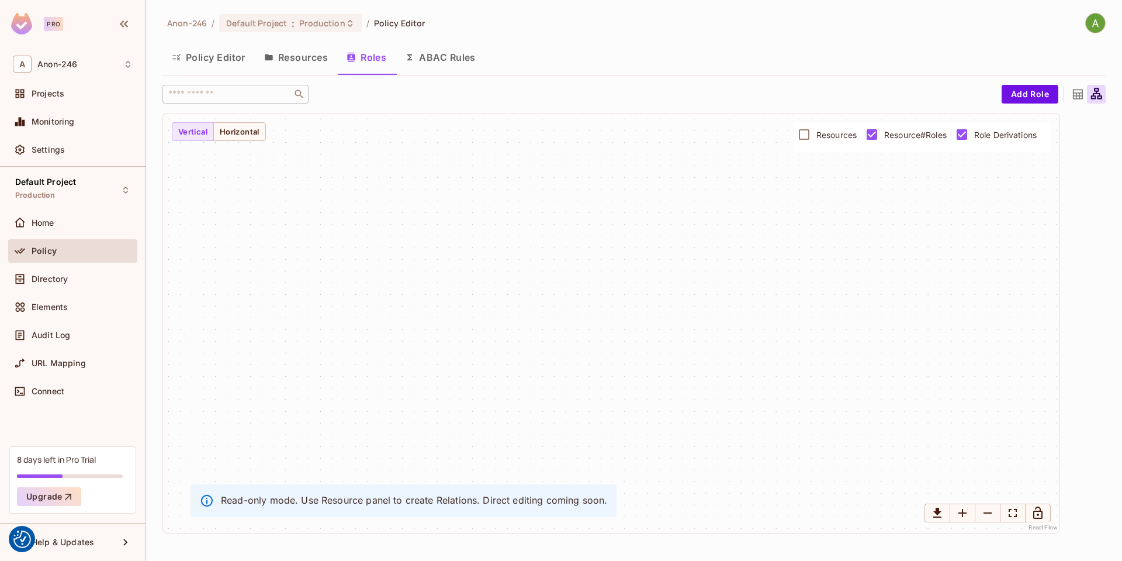
click at [821, 134] on span "Resources" at bounding box center [837, 134] width 40 height 11
click at [468, 317] on div "car" at bounding box center [461, 323] width 25 height 19
click at [1085, 92] on div at bounding box center [1077, 94] width 19 height 19
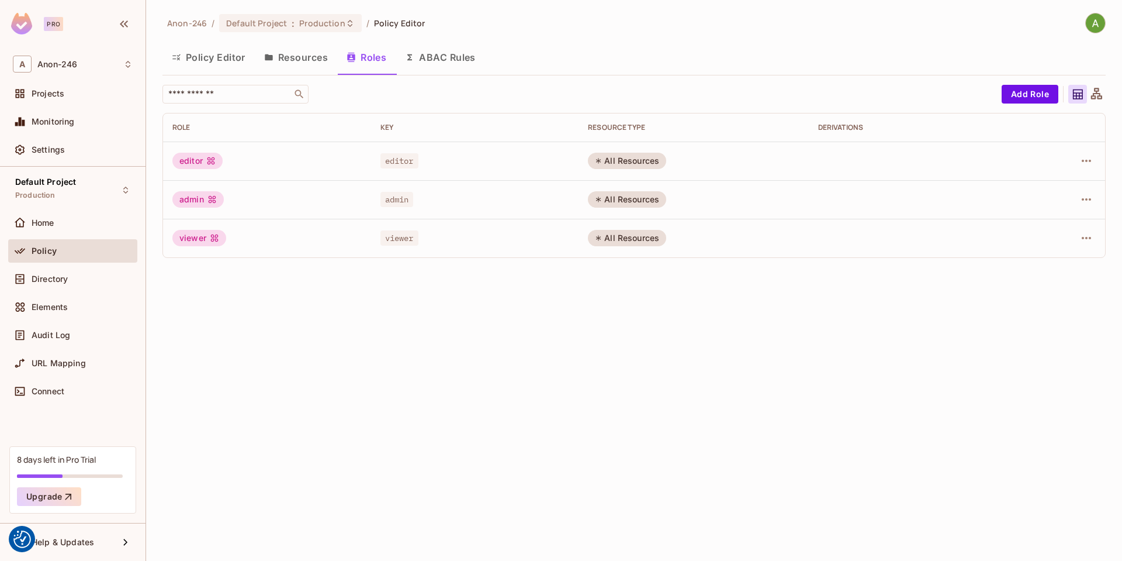
drag, startPoint x: 708, startPoint y: 456, endPoint x: 718, endPoint y: 442, distance: 17.7
click at [708, 456] on div "Anon-246 / Default Project : Production / Policy Editor Policy Editor Resources…" at bounding box center [634, 280] width 976 height 561
click at [848, 161] on td at bounding box center [913, 160] width 208 height 39
click at [848, 160] on td at bounding box center [913, 160] width 208 height 39
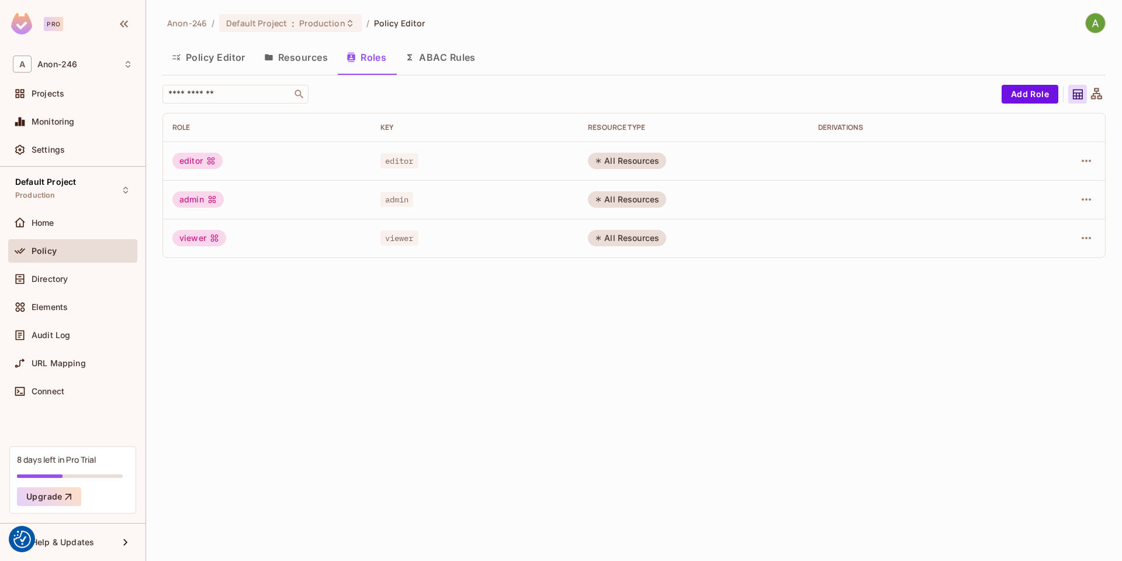
click at [848, 160] on td at bounding box center [913, 160] width 208 height 39
click at [1039, 96] on button "Add Role" at bounding box center [1030, 94] width 57 height 19
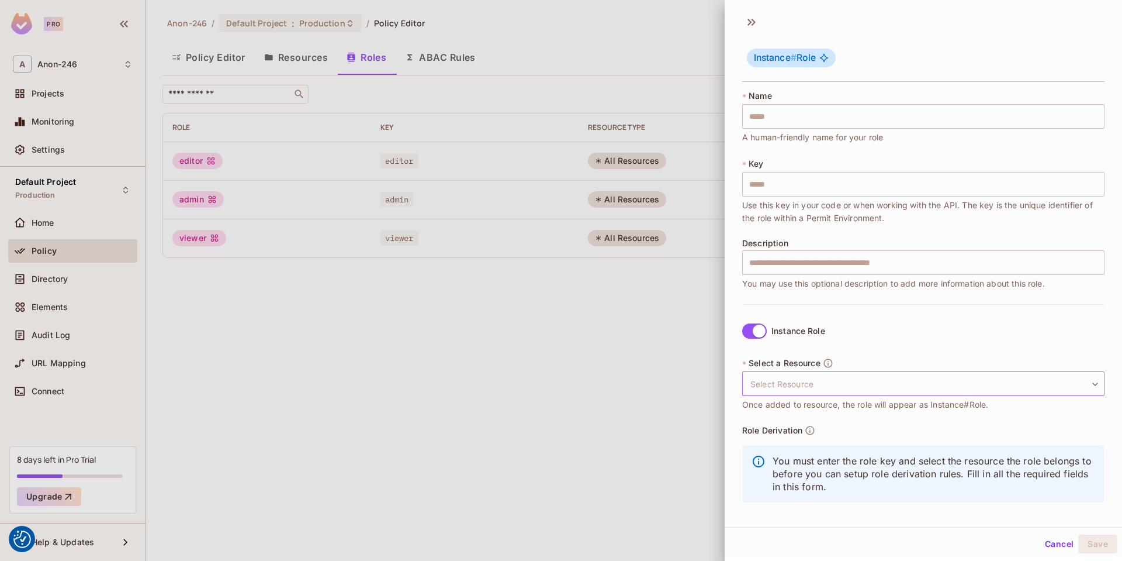
click at [842, 378] on body "We use cookies to enhance your browsing experience, serve personalized ads or c…" at bounding box center [561, 280] width 1122 height 561
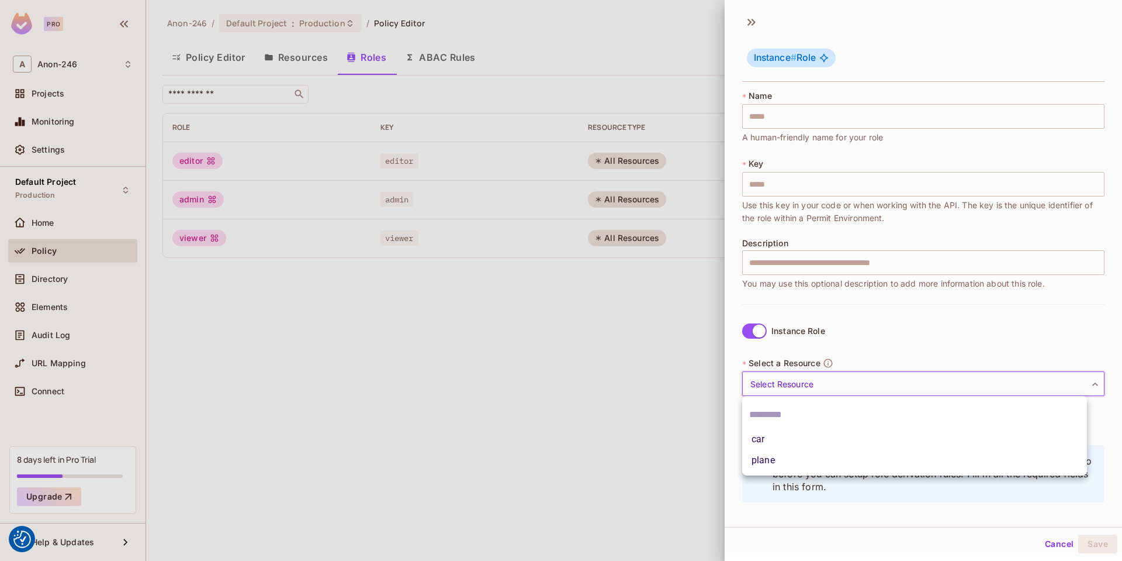
drag, startPoint x: 890, startPoint y: 328, endPoint x: 897, endPoint y: 318, distance: 12.6
click at [890, 328] on div at bounding box center [561, 280] width 1122 height 561
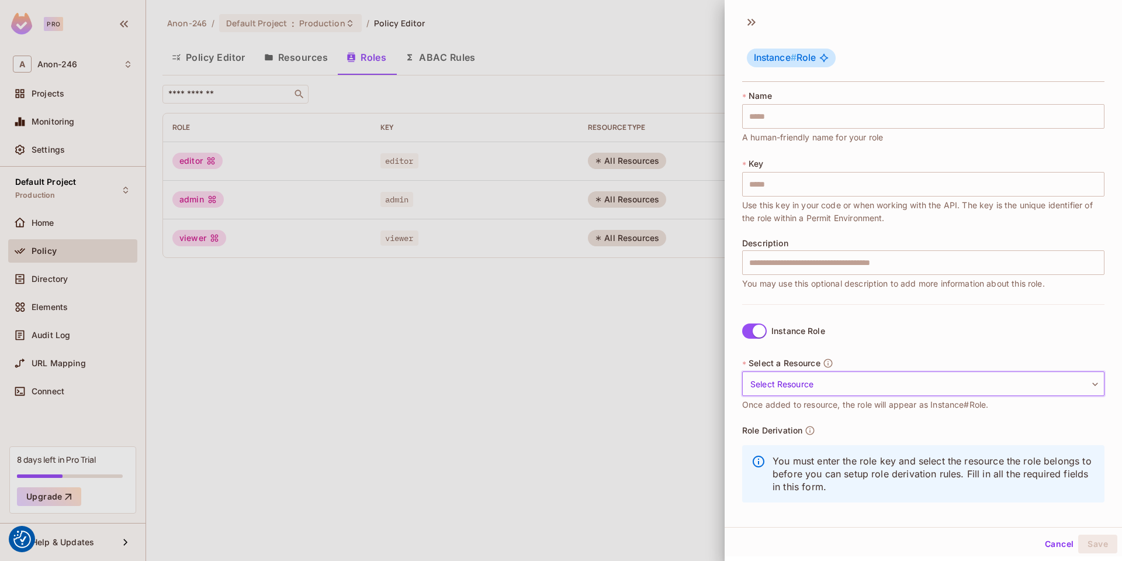
click at [834, 388] on body "We use cookies to enhance your browsing experience, serve personalized ads or c…" at bounding box center [561, 280] width 1122 height 561
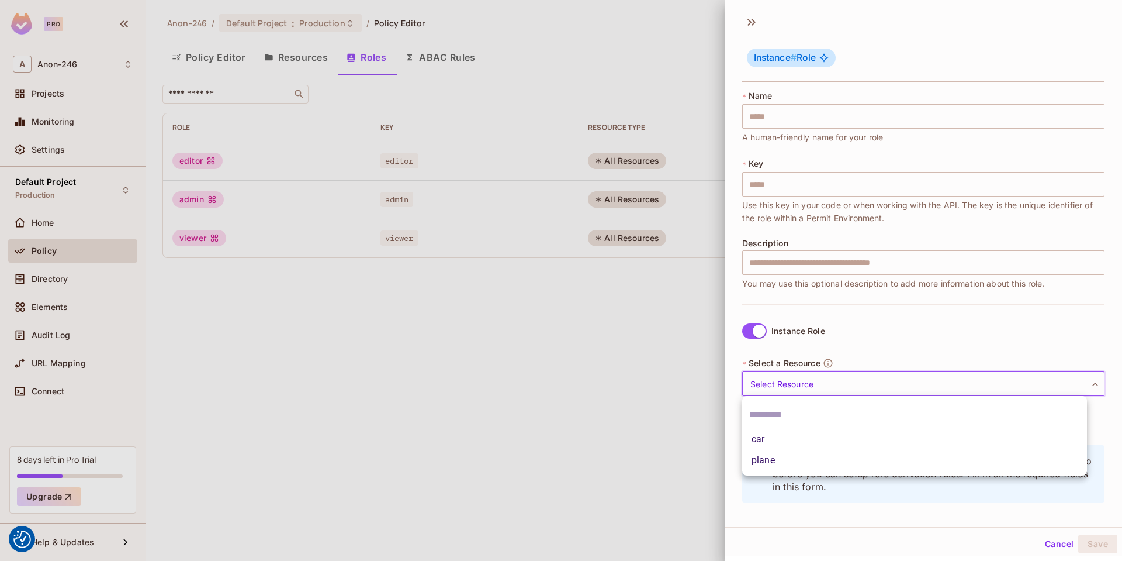
click at [801, 432] on li "car" at bounding box center [914, 438] width 345 height 21
type input "***"
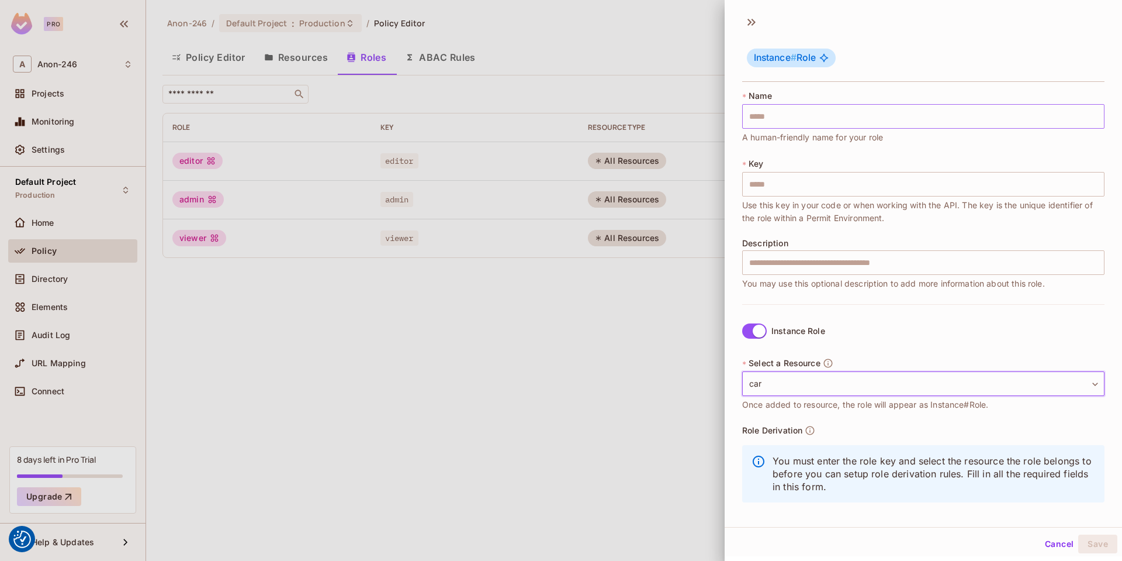
click at [846, 114] on input "text" at bounding box center [923, 116] width 362 height 25
type input "*"
type input "**"
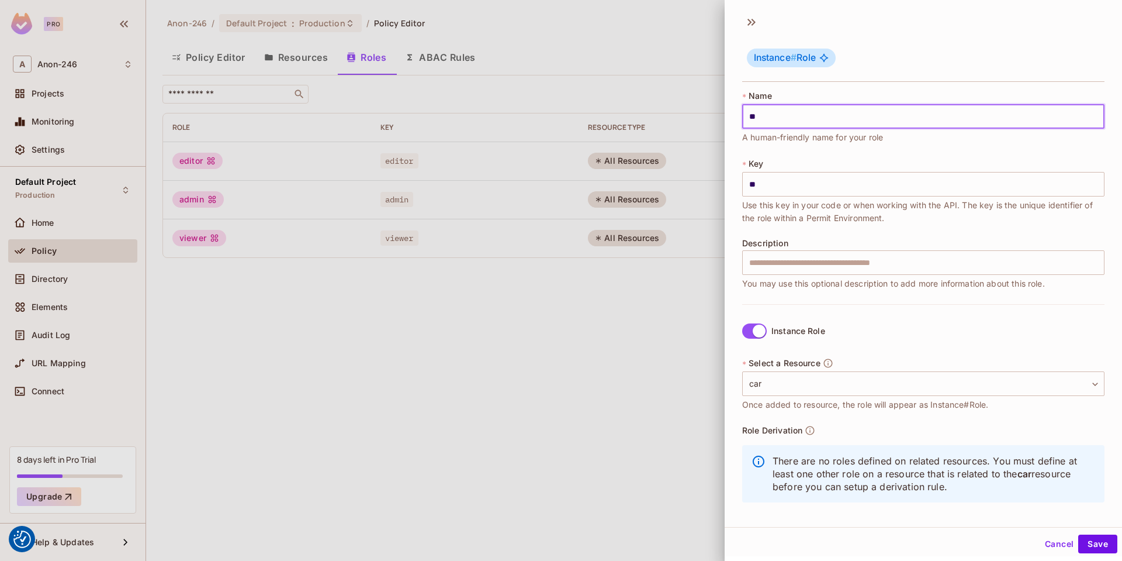
type input "***"
type input "****"
type input "*****"
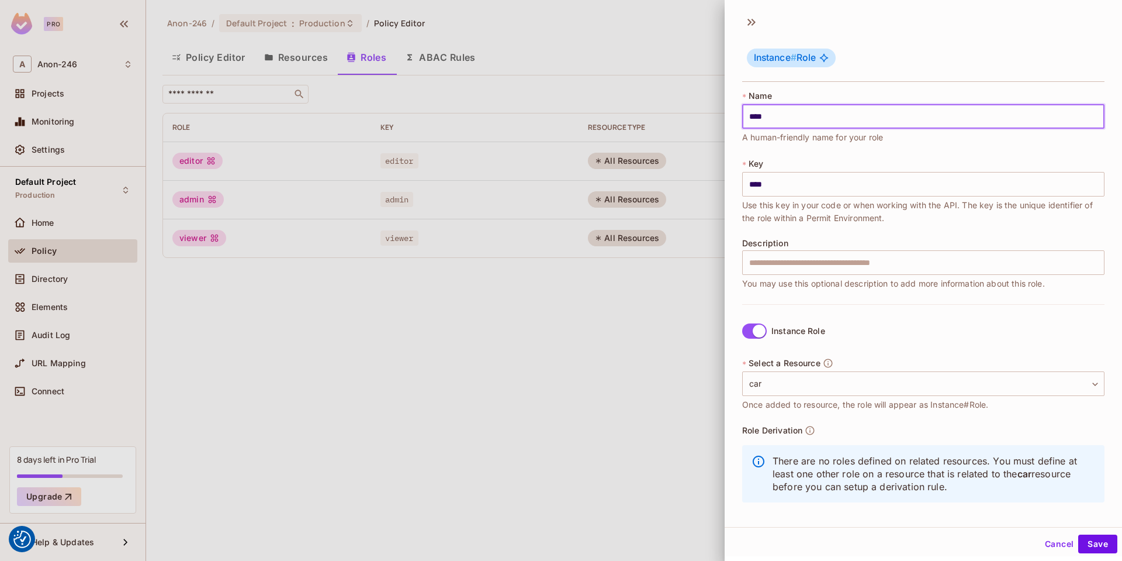
type input "*****"
click at [1080, 544] on button "Save" at bounding box center [1097, 543] width 39 height 19
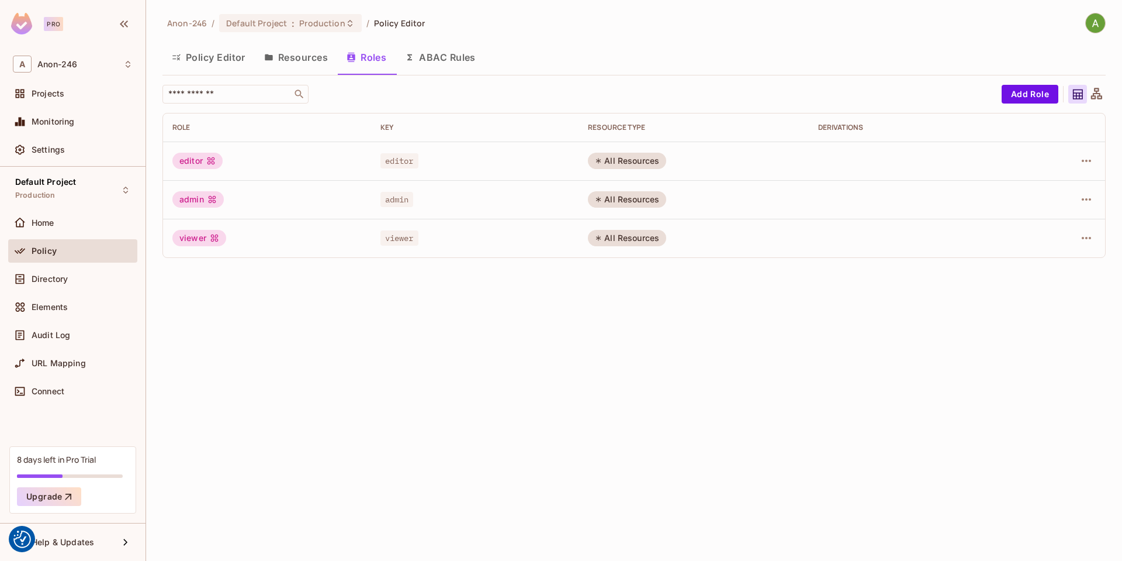
click at [598, 366] on div "Anon-246 / Default Project : Production / Policy Editor Policy Editor Resources…" at bounding box center [634, 280] width 976 height 561
click at [595, 352] on div "Anon-246 / Default Project : Production / Policy Editor Policy Editor Resources…" at bounding box center [634, 280] width 976 height 561
click at [655, 441] on div "Anon-246 / Default Project : Production / Policy Editor Policy Editor Resources…" at bounding box center [634, 280] width 976 height 561
click at [645, 409] on div "Anon-246 / Default Project : Production / Policy Editor Policy Editor Resources…" at bounding box center [634, 280] width 976 height 561
drag, startPoint x: 380, startPoint y: 406, endPoint x: 381, endPoint y: 311, distance: 95.3
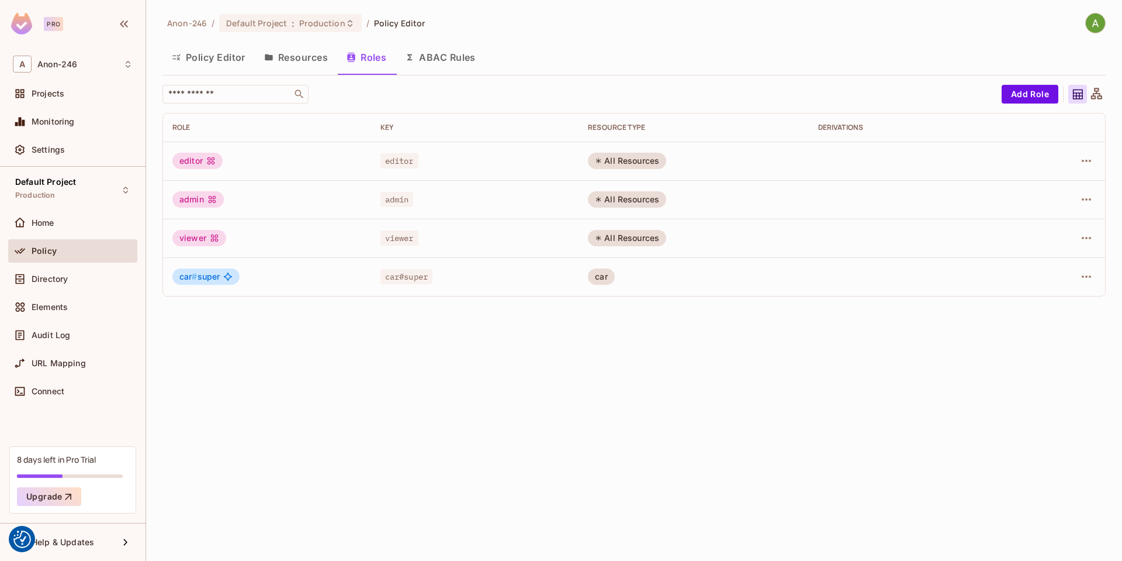
click at [381, 406] on div "Anon-246 / Default Project : Production / Policy Editor Policy Editor Resources…" at bounding box center [634, 280] width 976 height 561
